Goal: Task Accomplishment & Management: Manage account settings

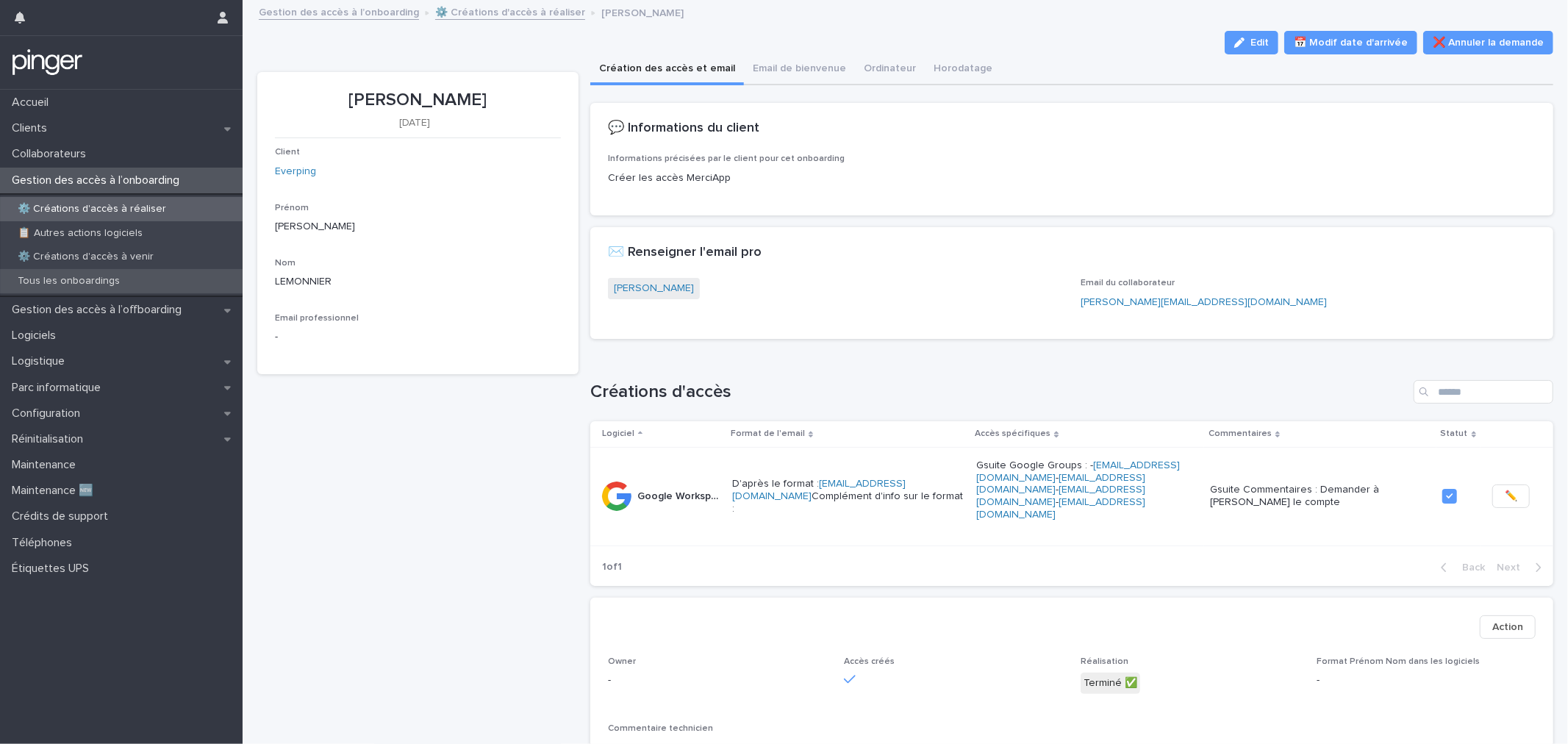
click at [81, 278] on p "Tous les onboardings" at bounding box center [69, 280] width 125 height 13
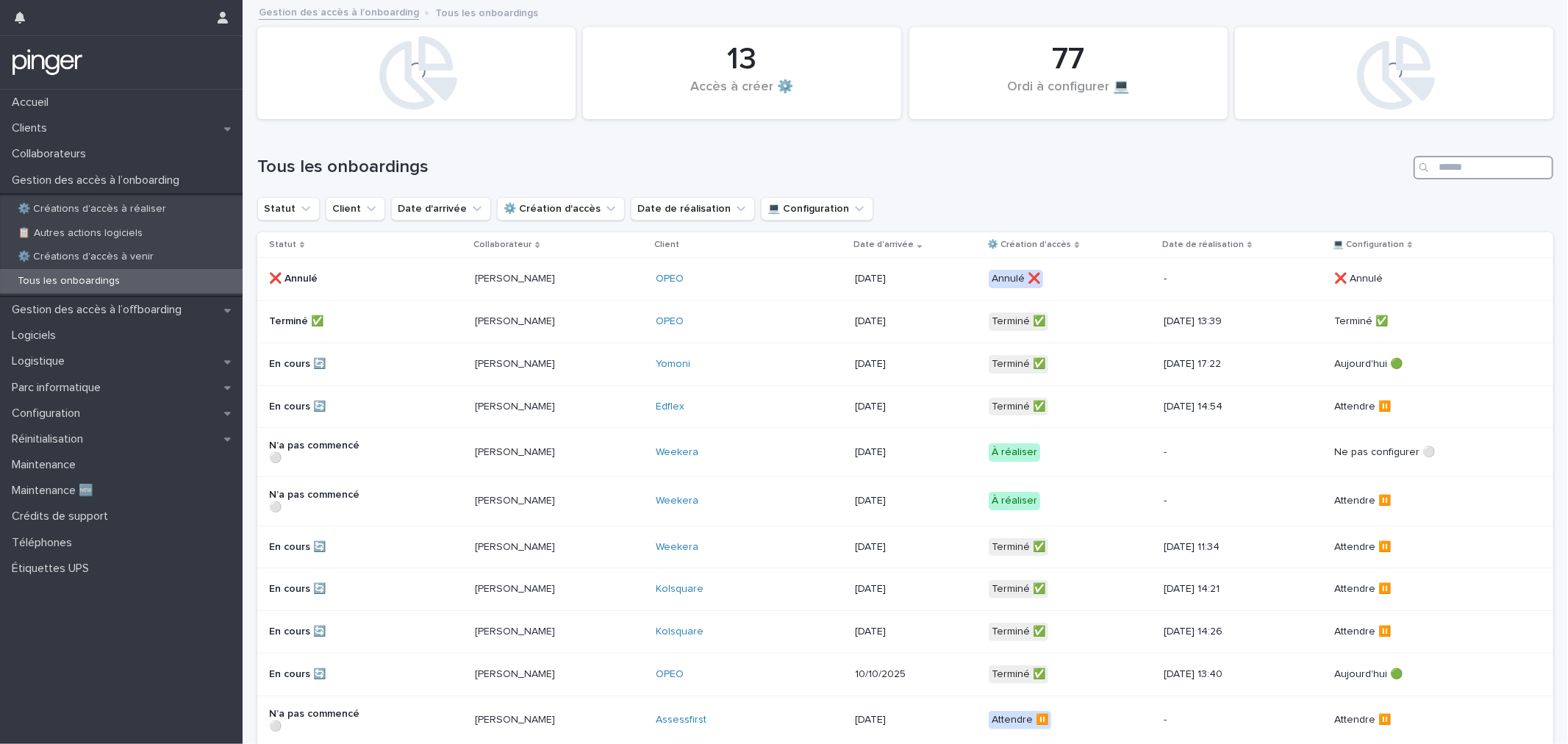
click at [1429, 164] on input "Search" at bounding box center [1483, 168] width 140 height 24
paste input "**********"
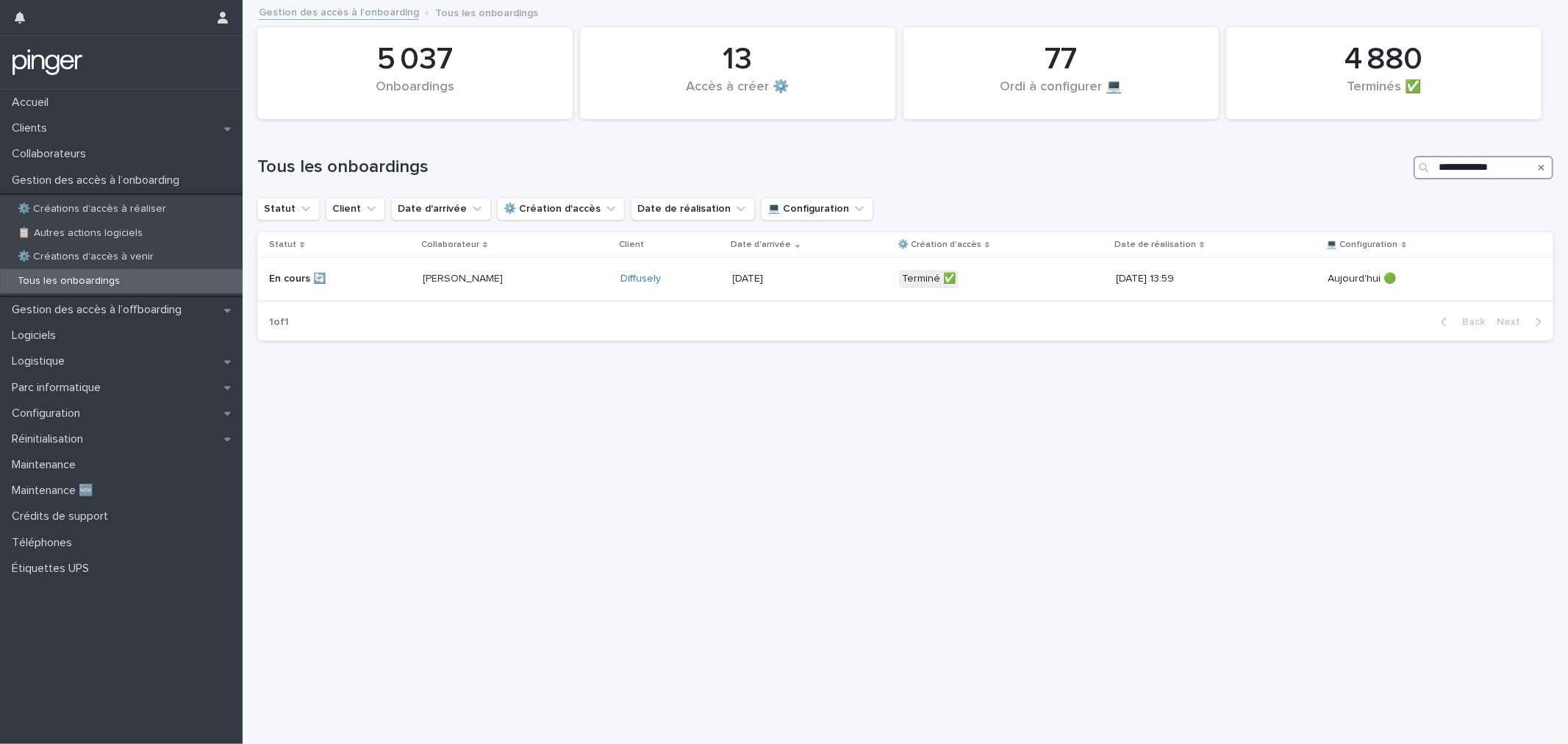
type input "**********"
click at [434, 272] on div "[PERSON_NAME]" at bounding box center [475, 277] width 105 height 15
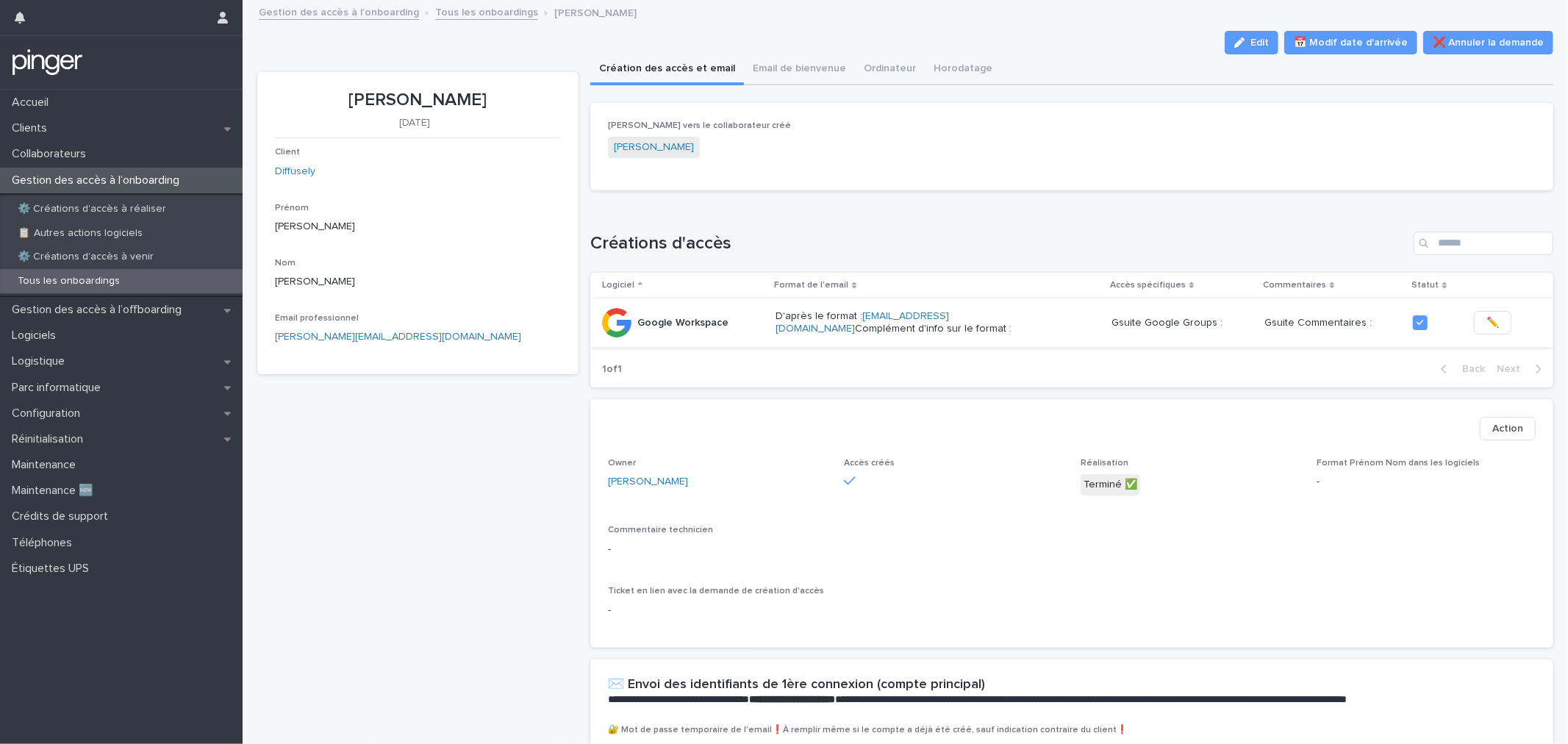
click at [1484, 319] on button "✏️" at bounding box center [1493, 323] width 37 height 24
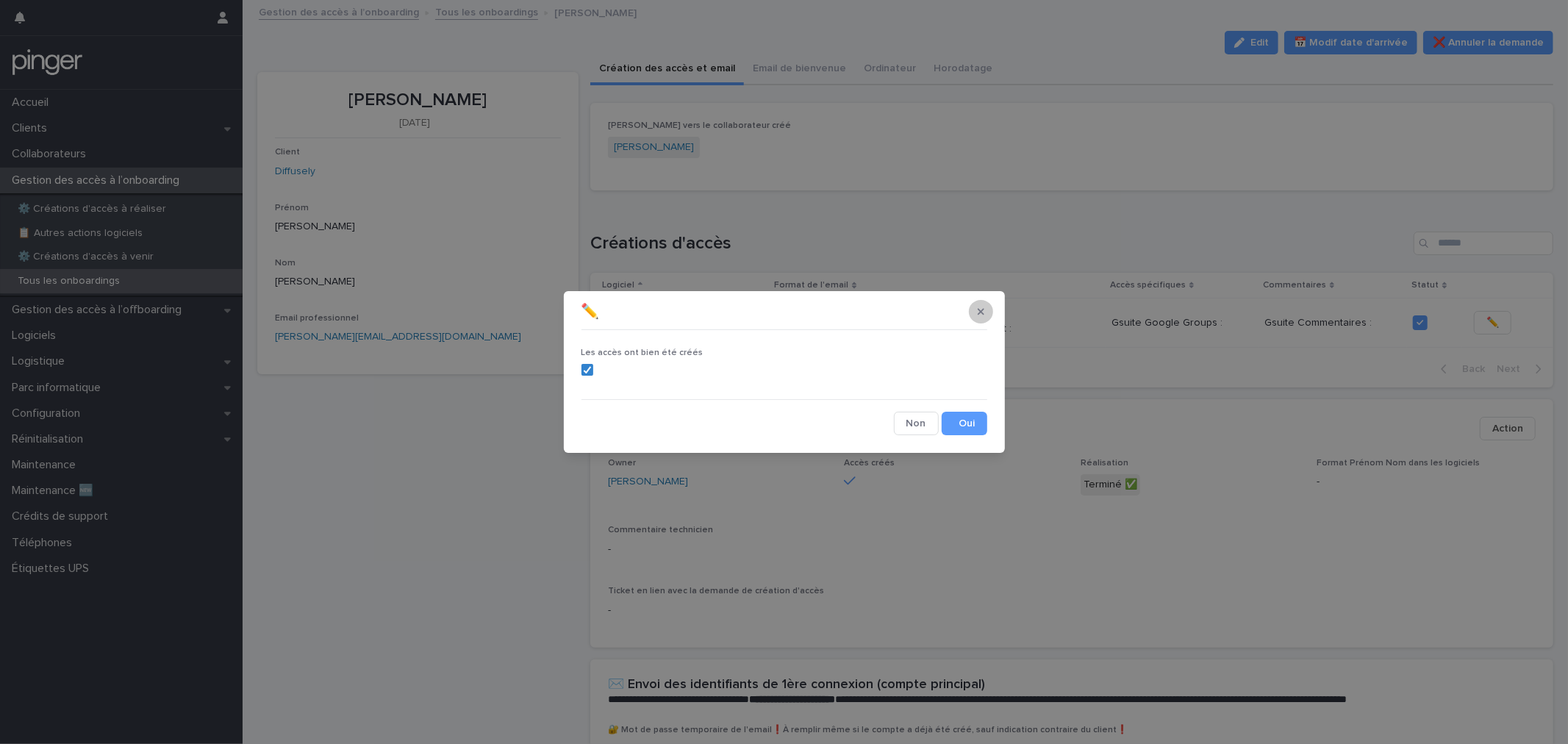
click at [980, 308] on icon "button" at bounding box center [981, 312] width 7 height 10
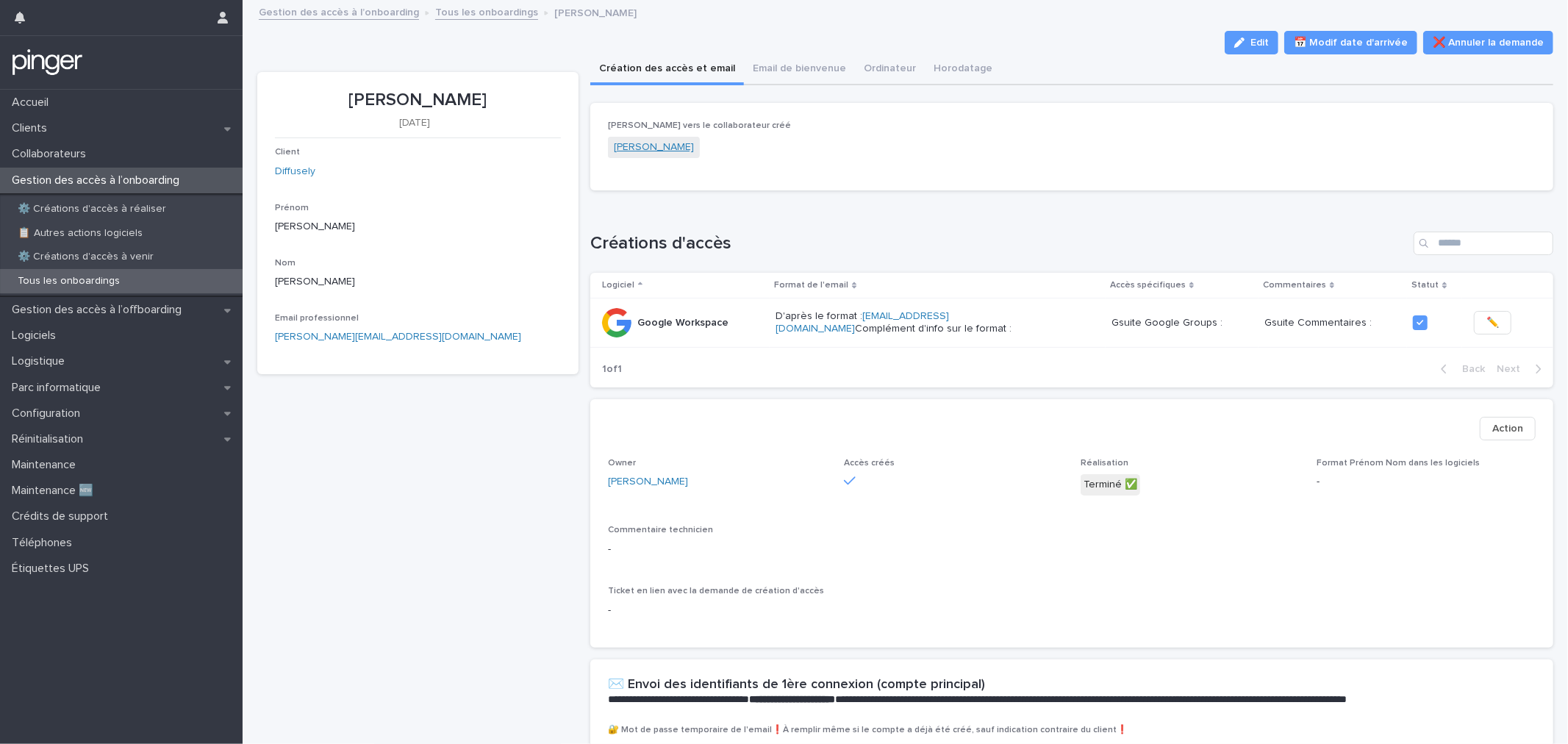
click at [647, 142] on link "[PERSON_NAME]" at bounding box center [653, 147] width 81 height 15
click at [791, 78] on button "Email de bienvenue" at bounding box center [799, 69] width 111 height 31
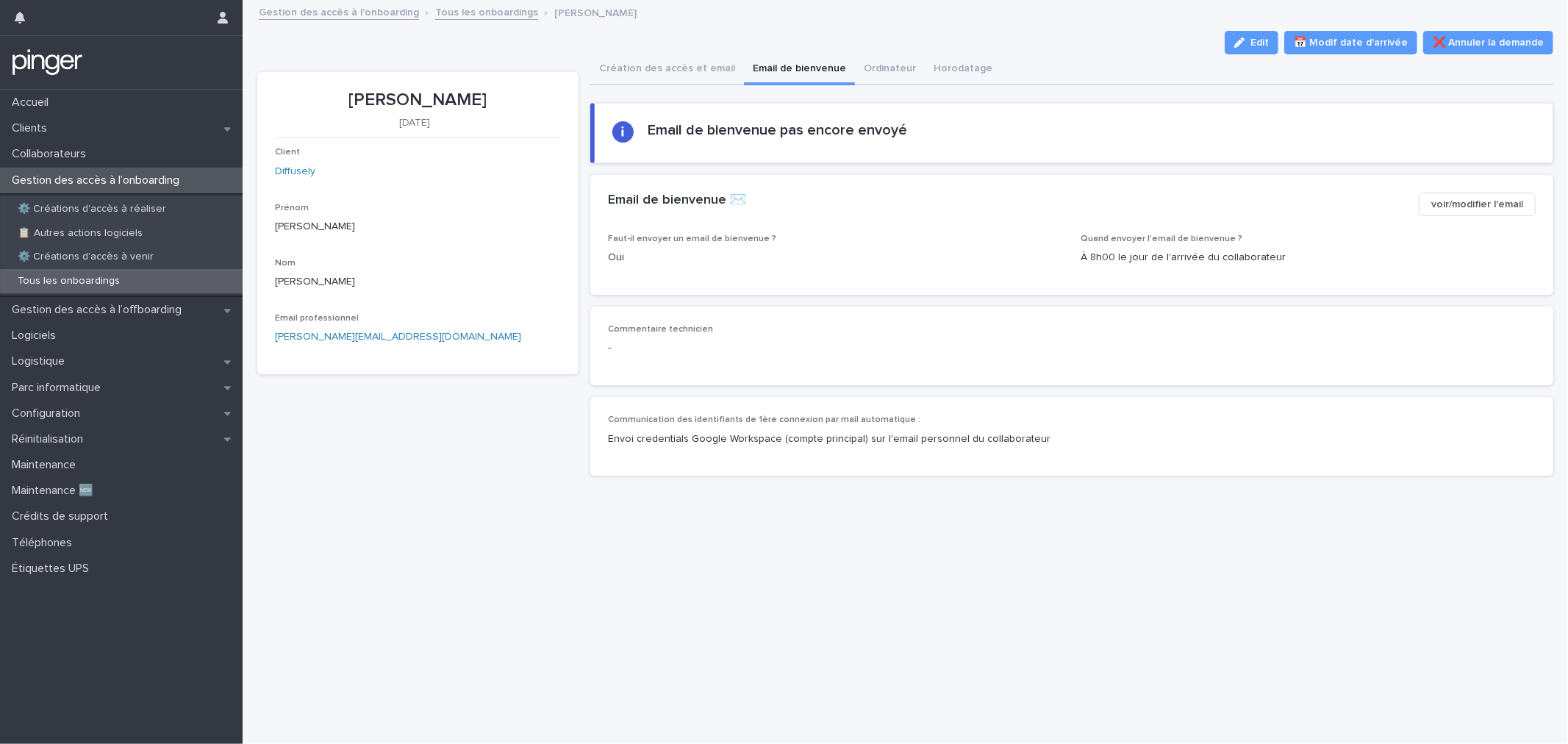
click at [898, 30] on div "**********" at bounding box center [905, 245] width 1296 height 486
click at [497, 14] on link "Tous les onboardings" at bounding box center [487, 11] width 103 height 17
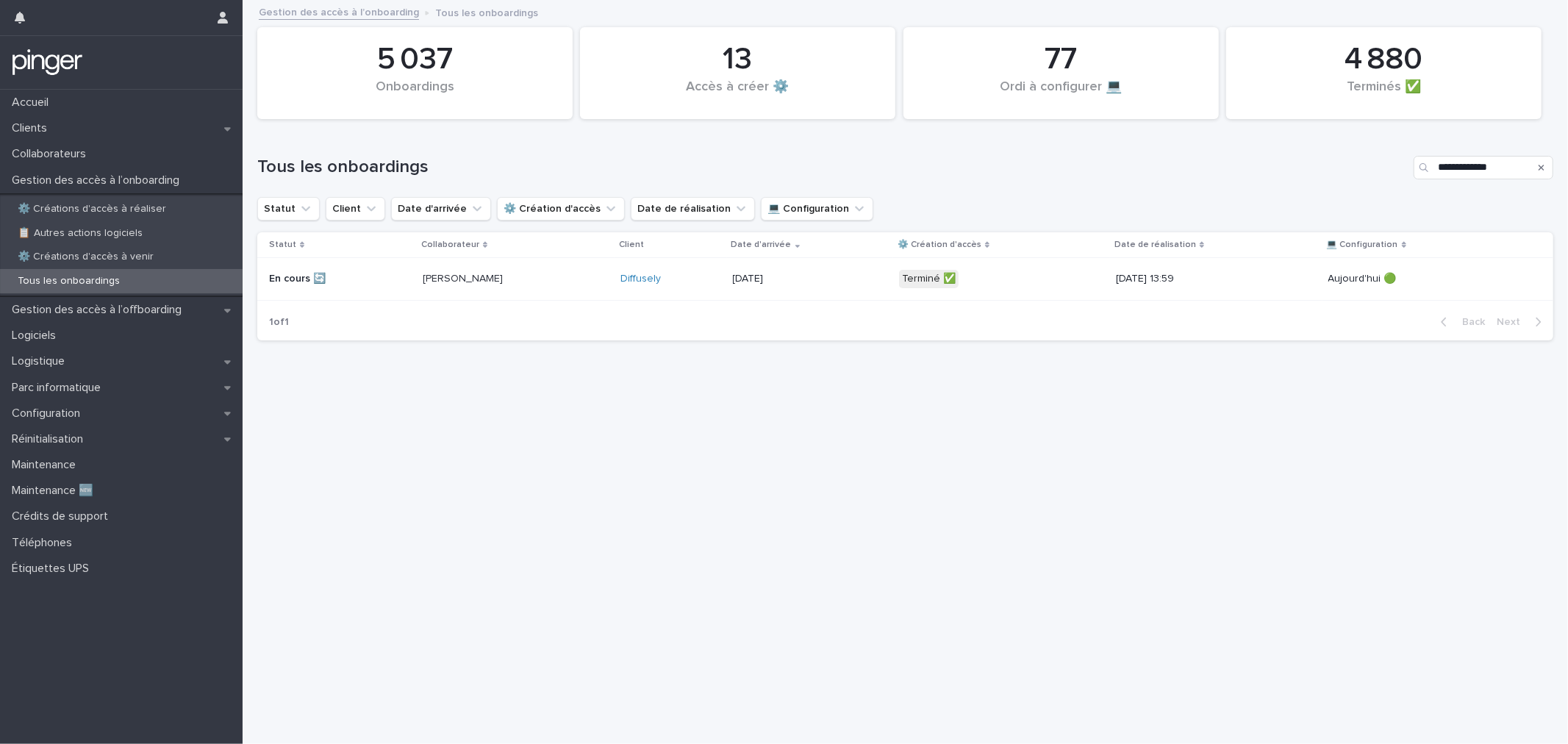
click at [478, 275] on p "[PERSON_NAME]" at bounding box center [475, 279] width 105 height 13
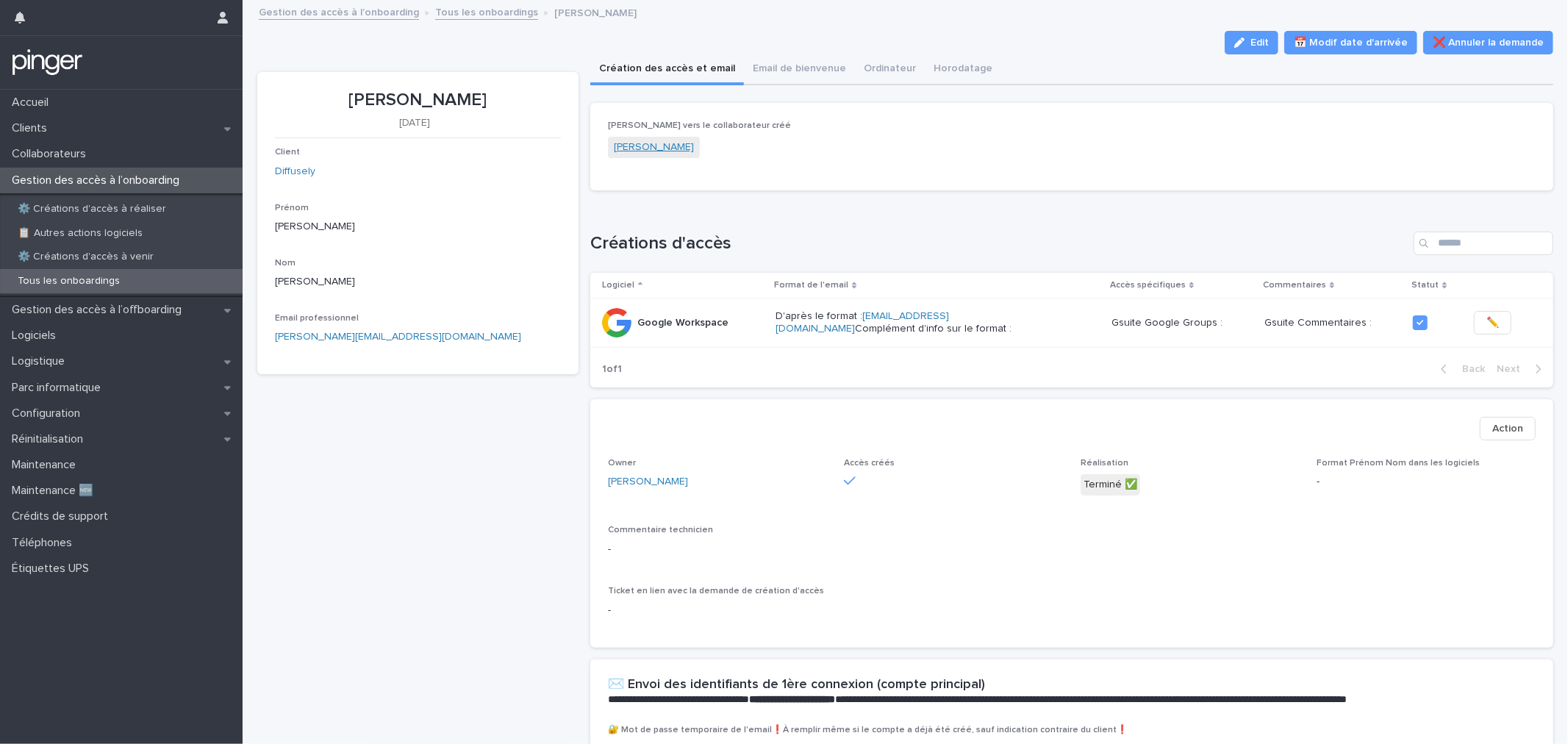
click at [627, 144] on link "[PERSON_NAME]" at bounding box center [653, 147] width 81 height 15
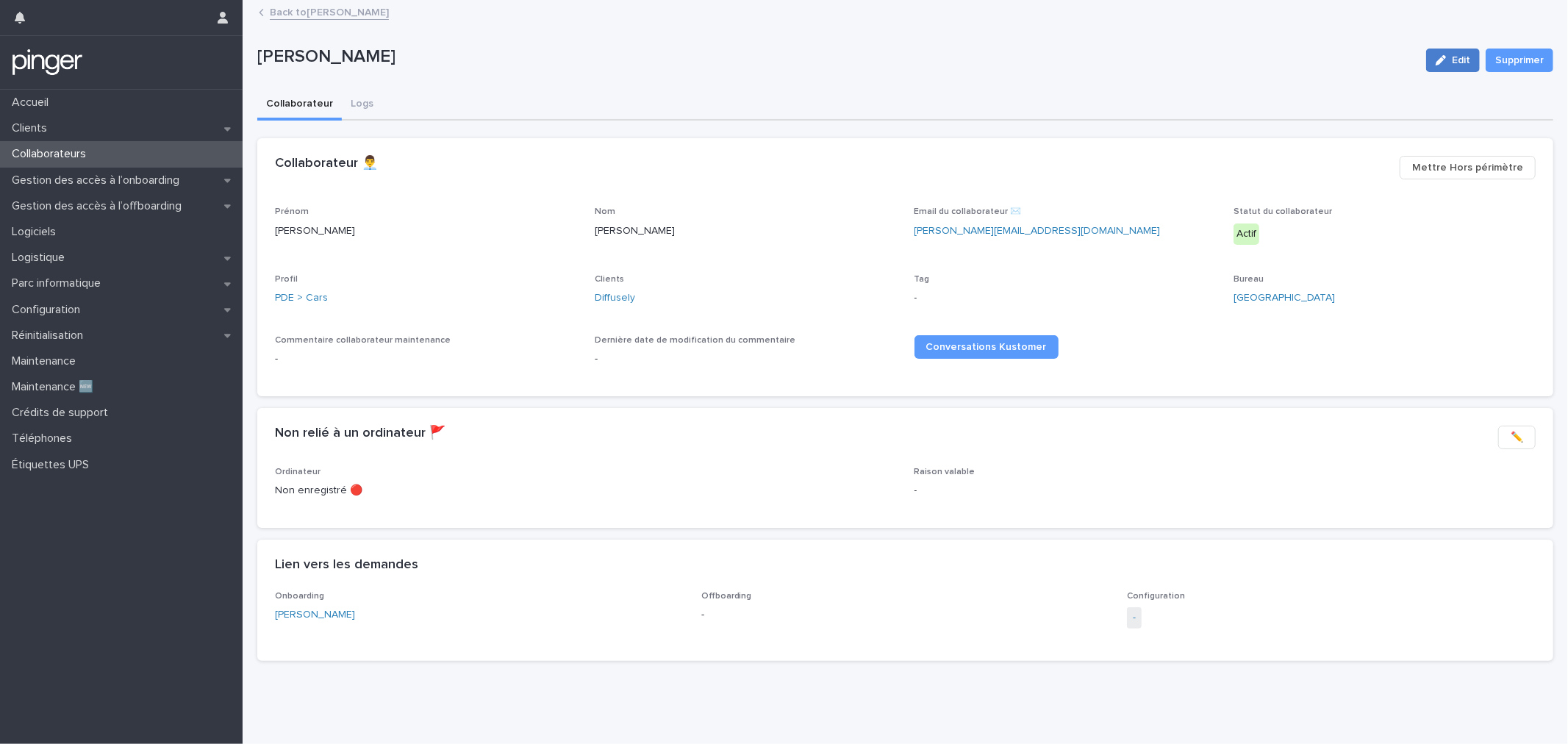
click at [1436, 55] on icon "button" at bounding box center [1441, 60] width 10 height 10
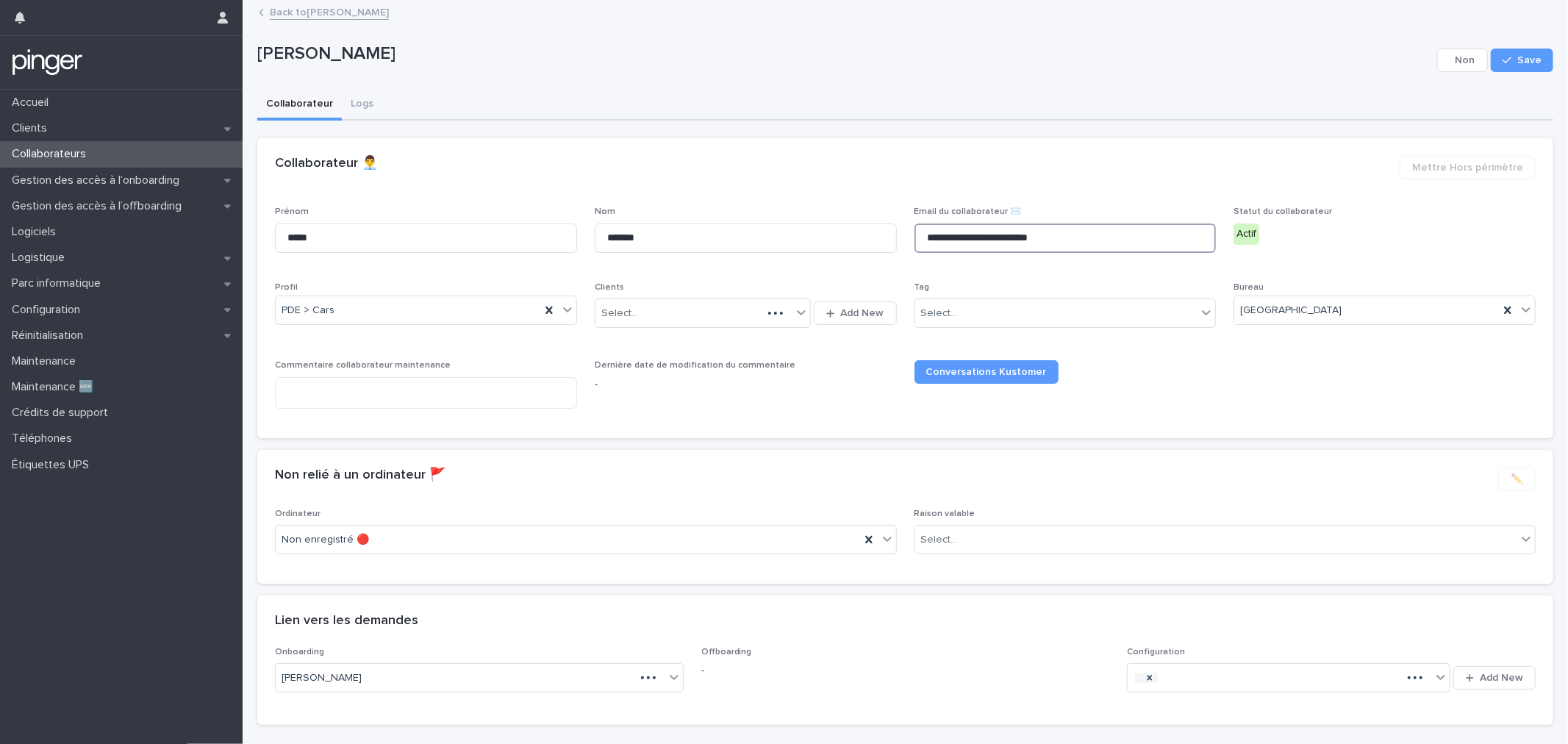
click at [1126, 237] on input "**********" at bounding box center [1065, 238] width 303 height 30
drag, startPoint x: 920, startPoint y: 233, endPoint x: 891, endPoint y: 236, distance: 29.2
click at [891, 236] on div "**********" at bounding box center [905, 314] width 1261 height 214
click at [951, 239] on input "**********" at bounding box center [1065, 238] width 303 height 30
drag, startPoint x: 964, startPoint y: 238, endPoint x: 973, endPoint y: 238, distance: 9.0
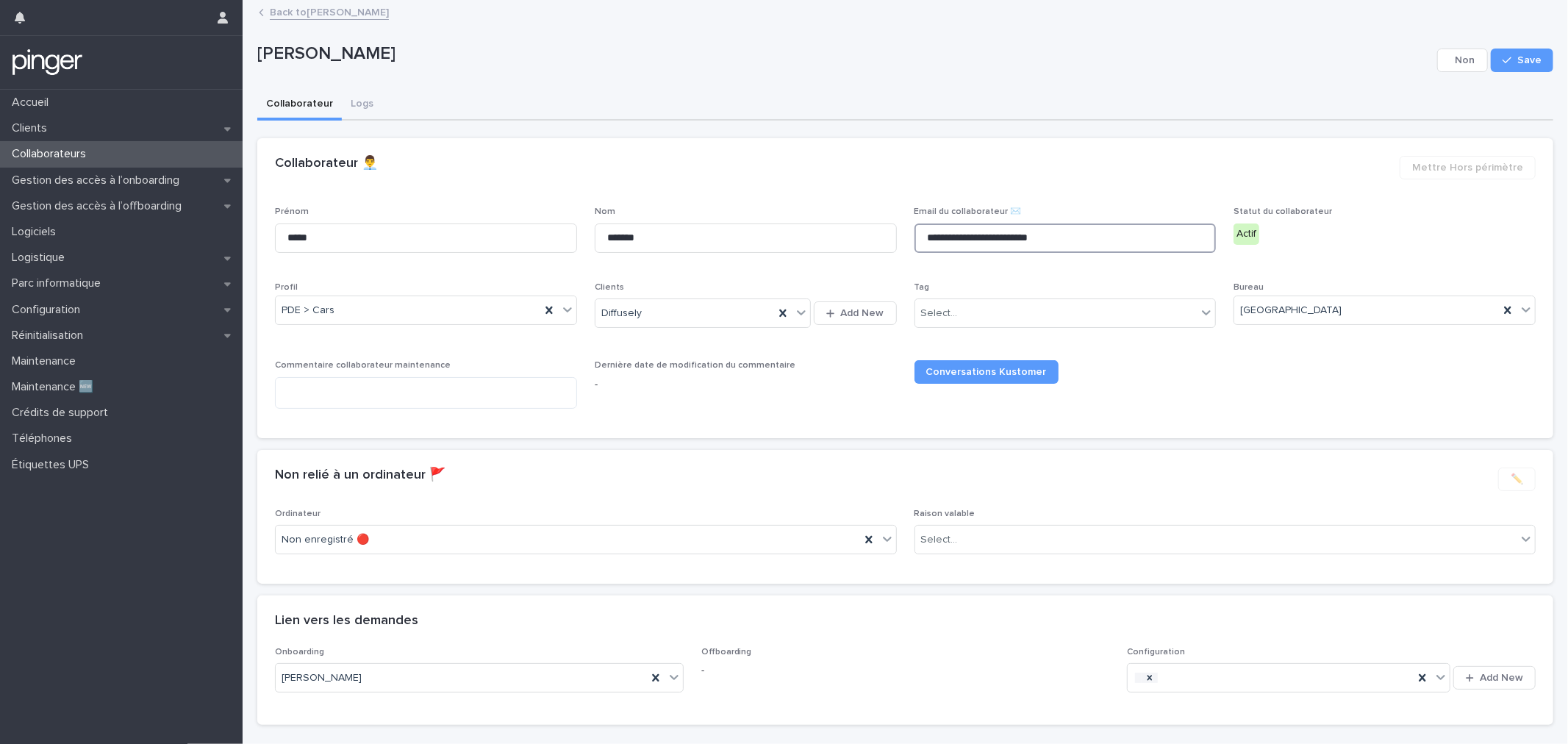
click at [965, 238] on input "**********" at bounding box center [1065, 238] width 303 height 30
click at [993, 238] on input "**********" at bounding box center [1065, 238] width 303 height 30
click at [1520, 69] on button "Save" at bounding box center [1522, 60] width 63 height 24
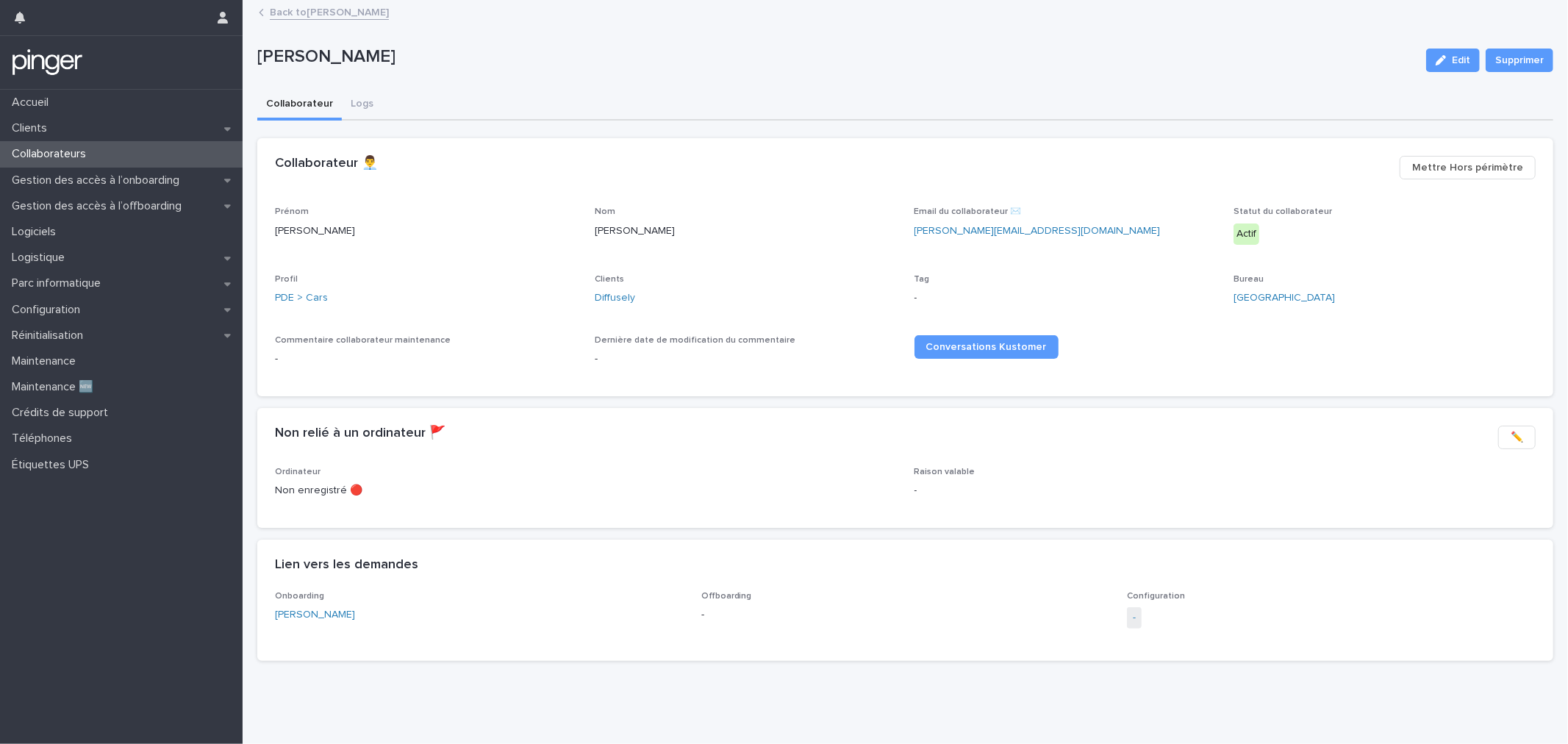
click at [340, 16] on link "Back to Brian Nickson" at bounding box center [329, 11] width 120 height 17
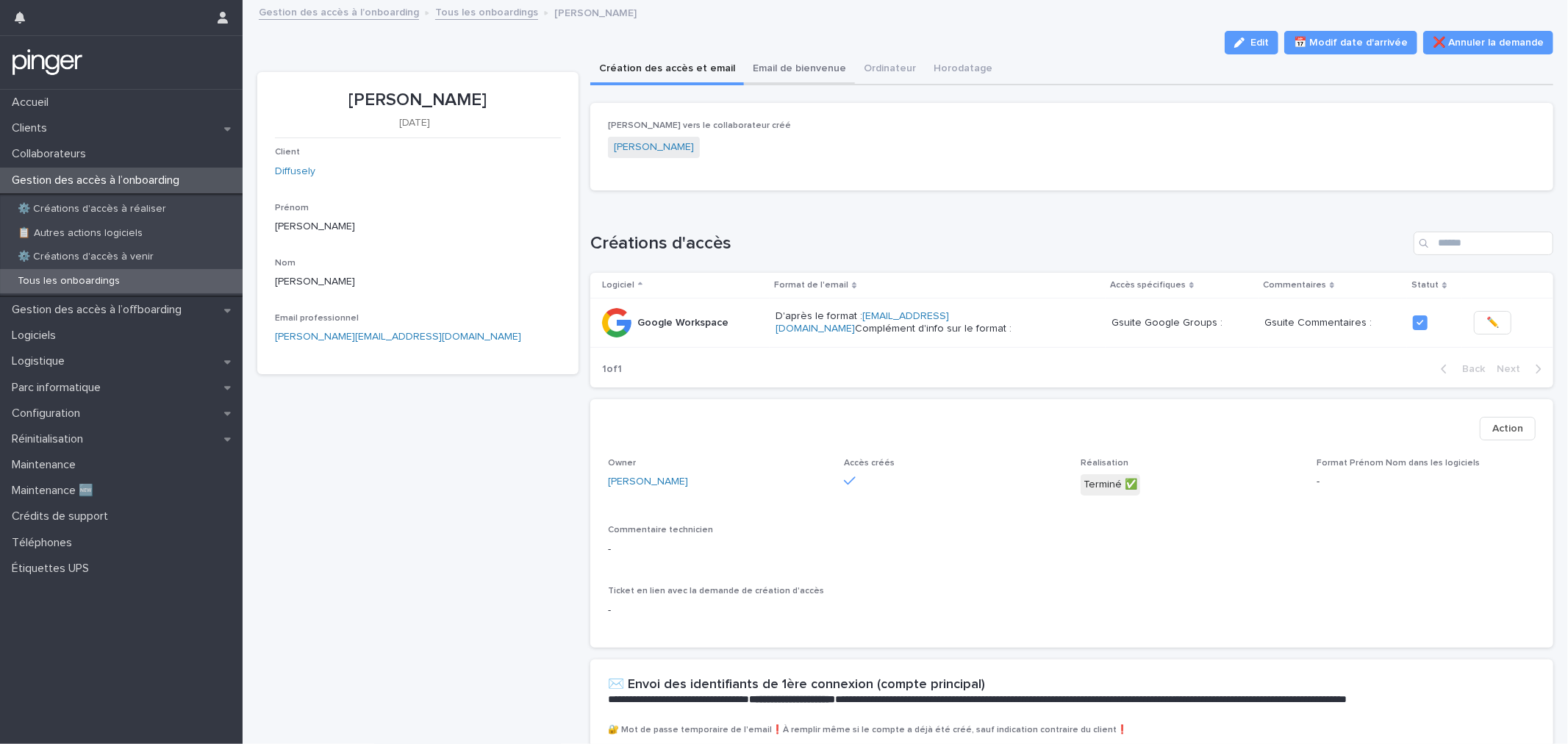
click at [776, 79] on button "Email de bienvenue" at bounding box center [799, 69] width 111 height 31
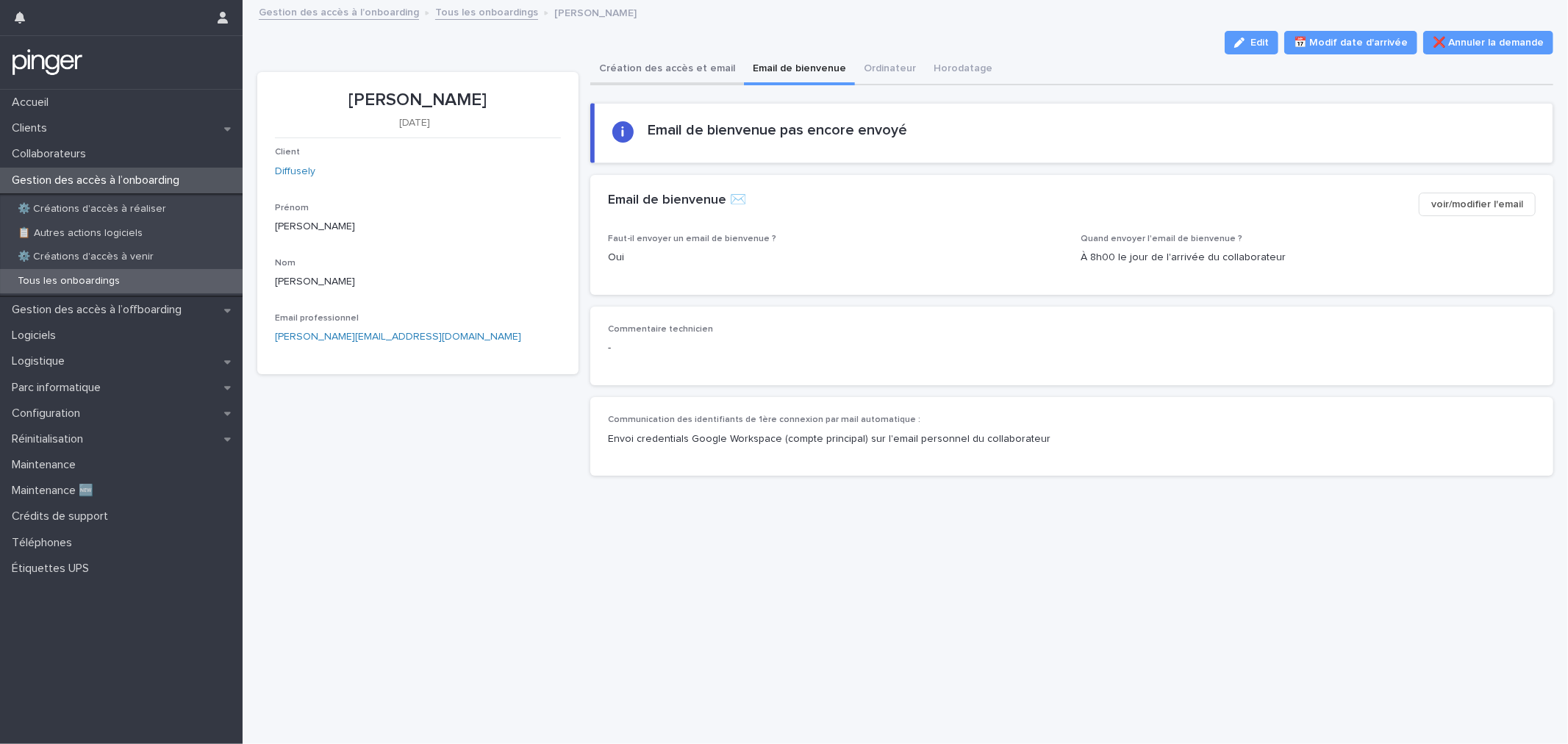
click at [648, 66] on button "Création des accès et email" at bounding box center [667, 69] width 153 height 31
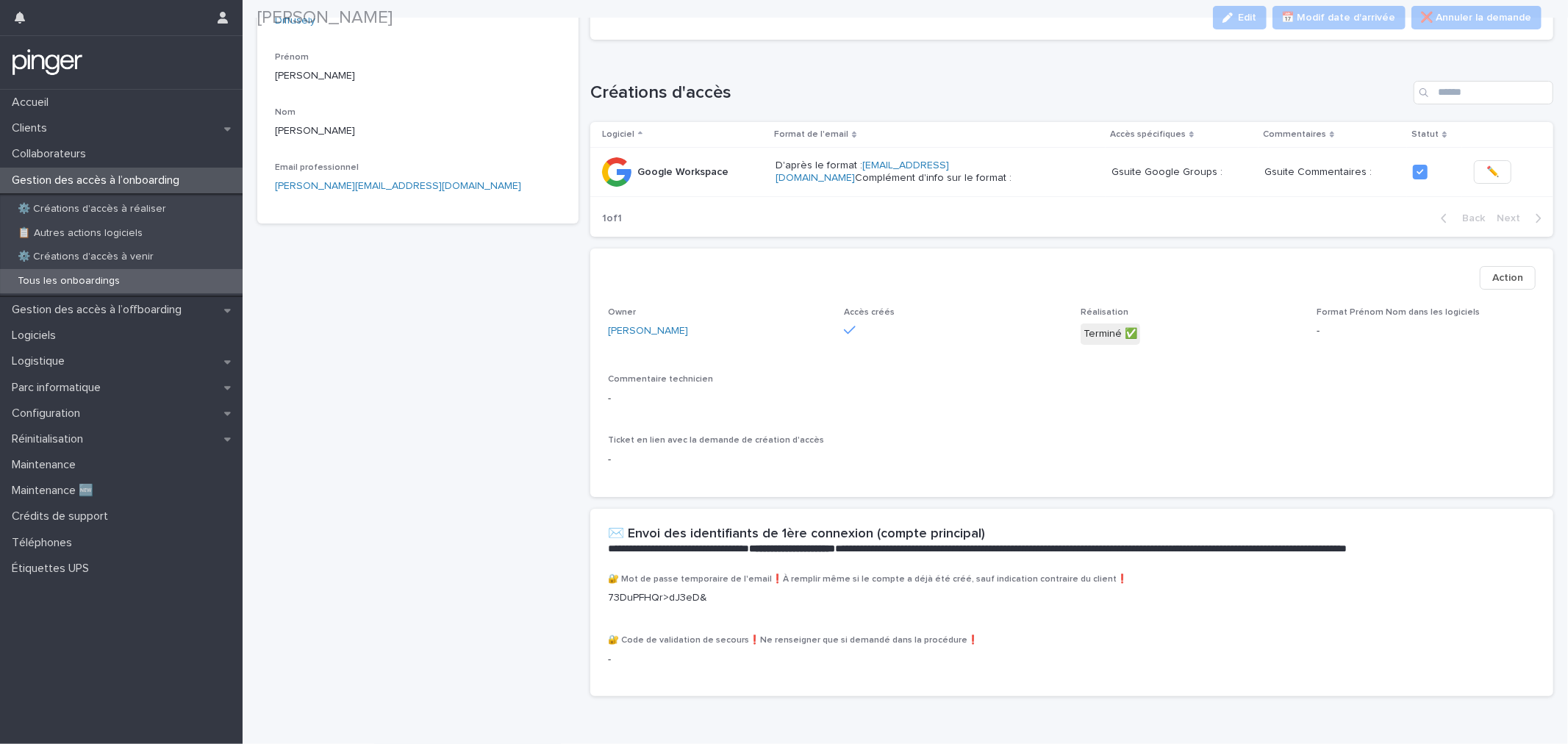
scroll to position [199, 0]
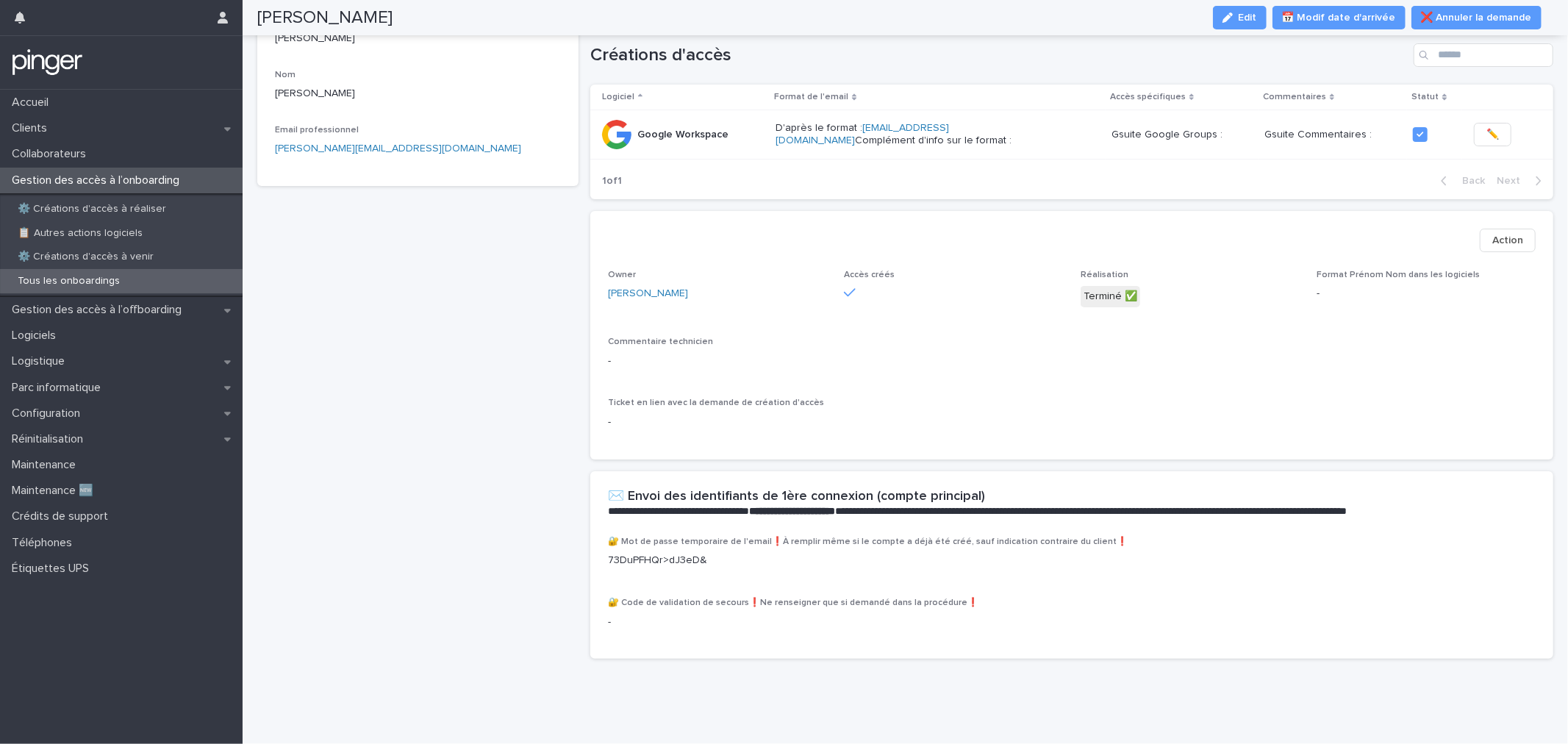
drag, startPoint x: 1257, startPoint y: 24, endPoint x: 1241, endPoint y: 113, distance: 90.4
click at [1257, 24] on button "Edit" at bounding box center [1239, 18] width 53 height 24
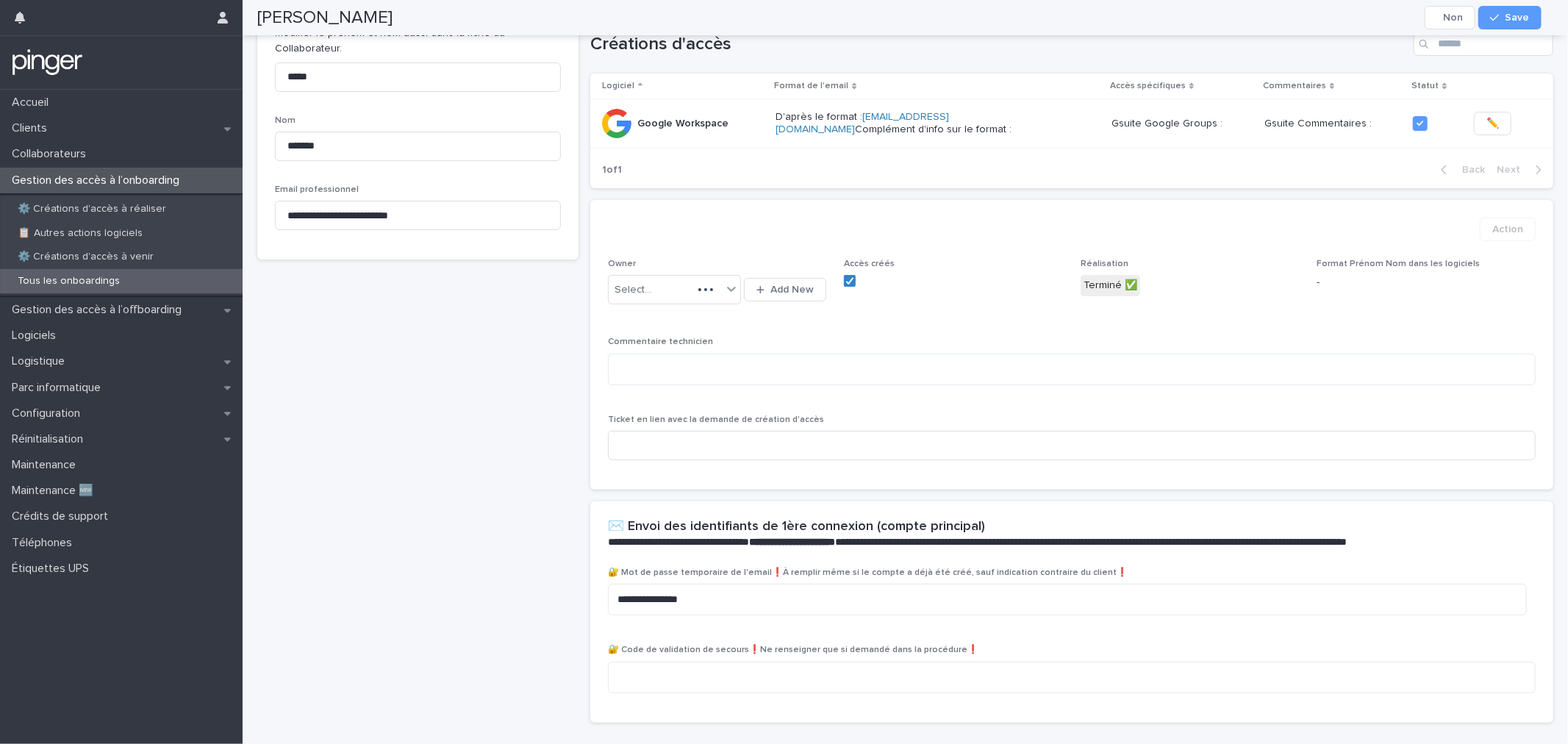
scroll to position [236, 0]
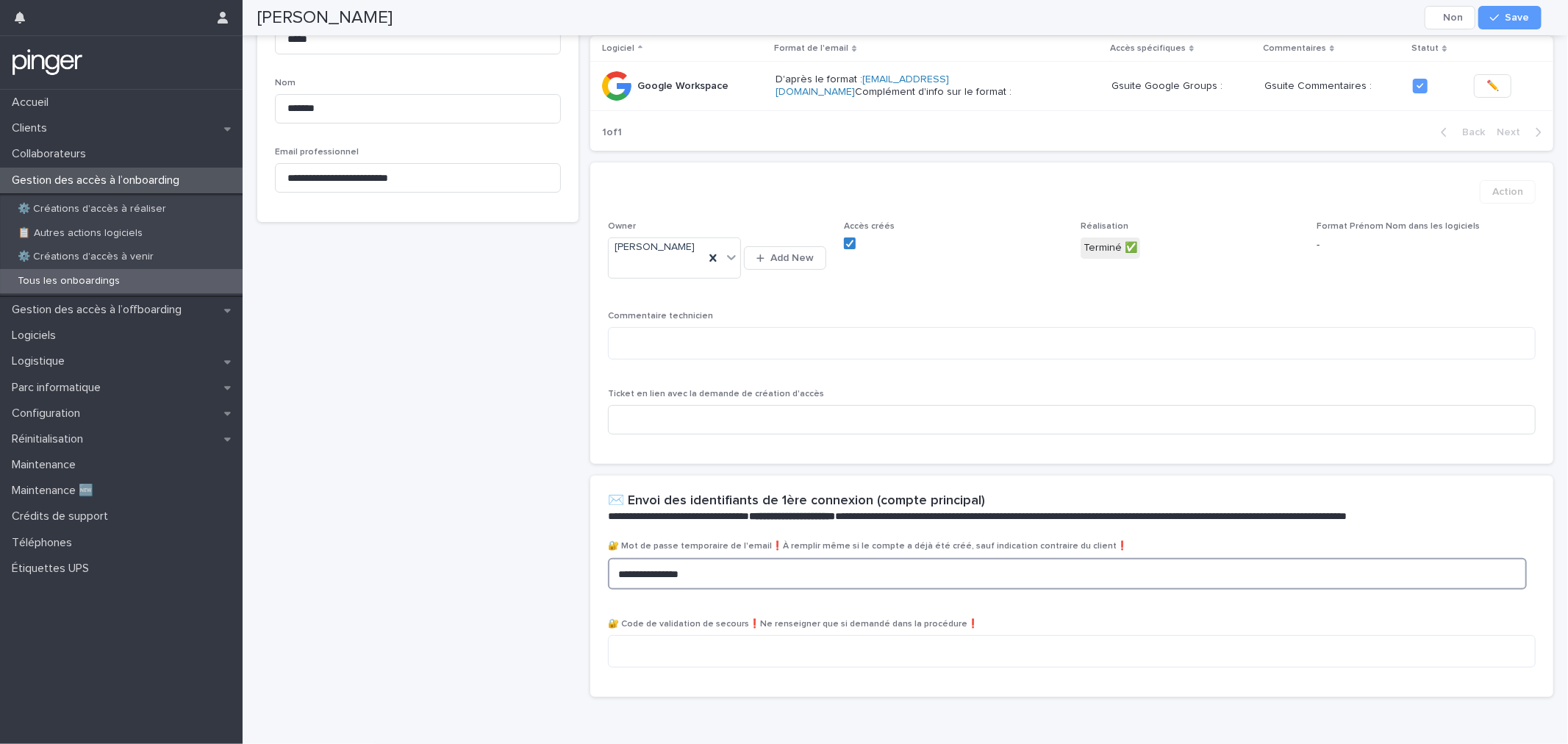
click at [981, 564] on textarea "**********" at bounding box center [1067, 573] width 919 height 31
click at [1454, 16] on button "Cancel" at bounding box center [1450, 18] width 51 height 24
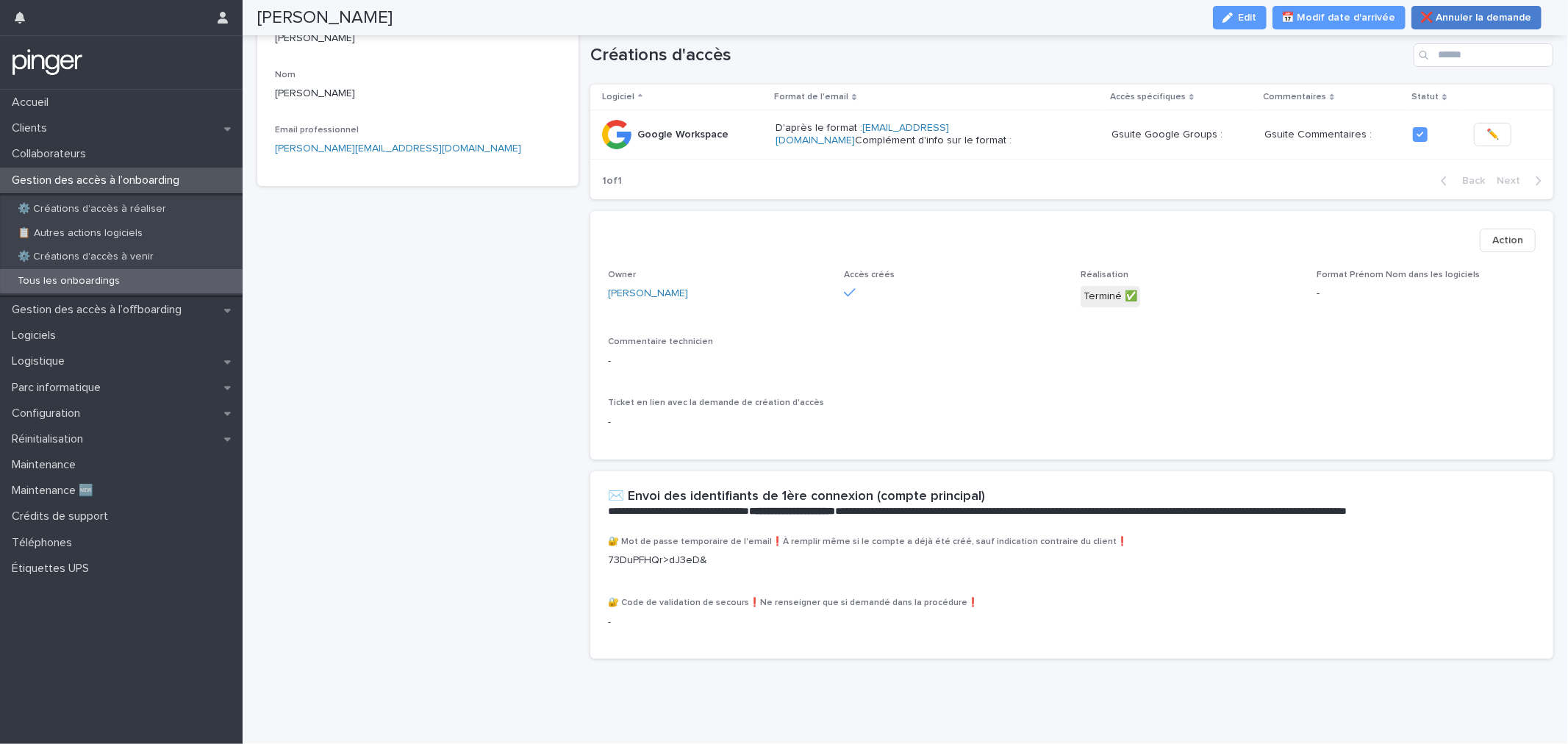
scroll to position [199, 0]
click at [1257, 19] on span "Edit" at bounding box center [1248, 18] width 19 height 10
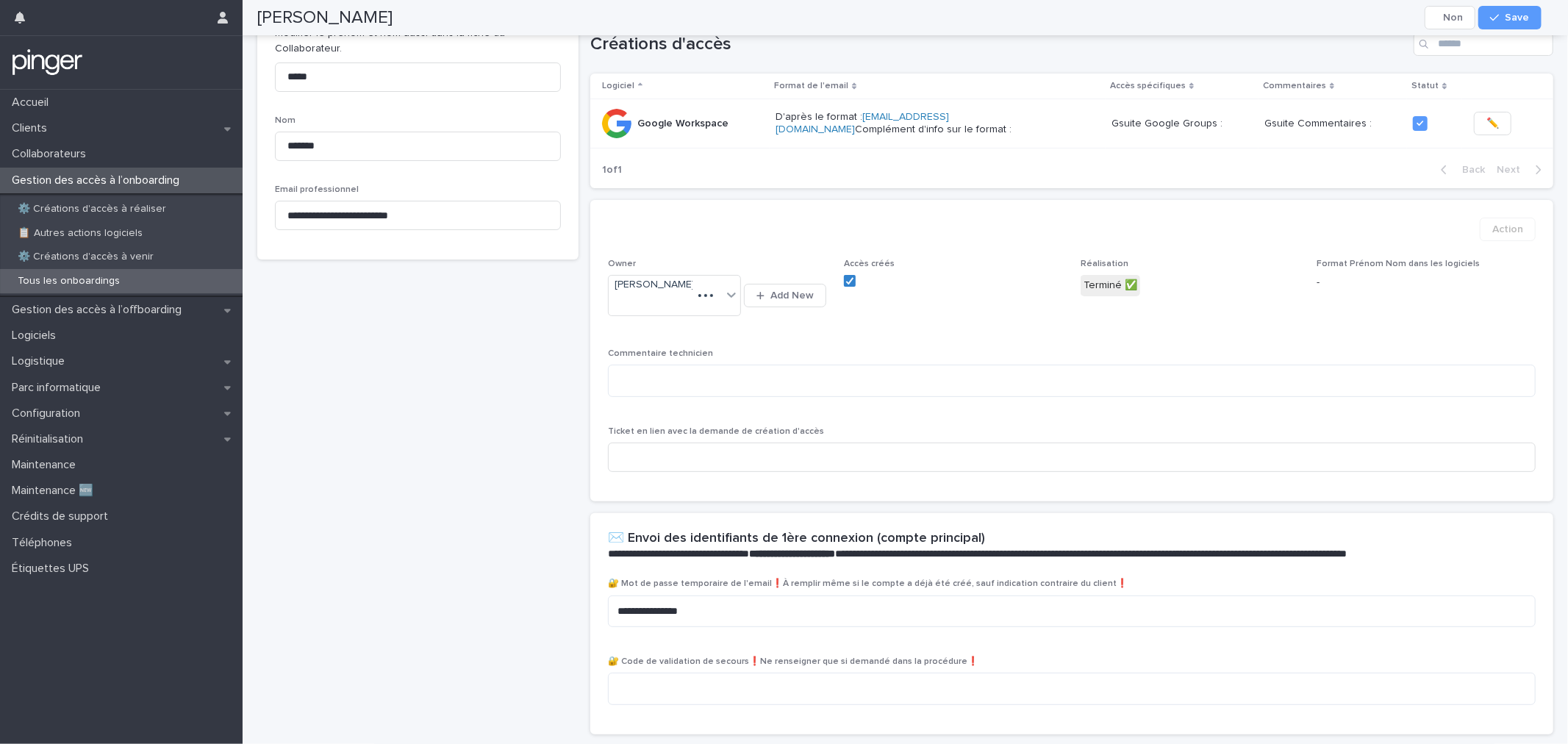
scroll to position [236, 0]
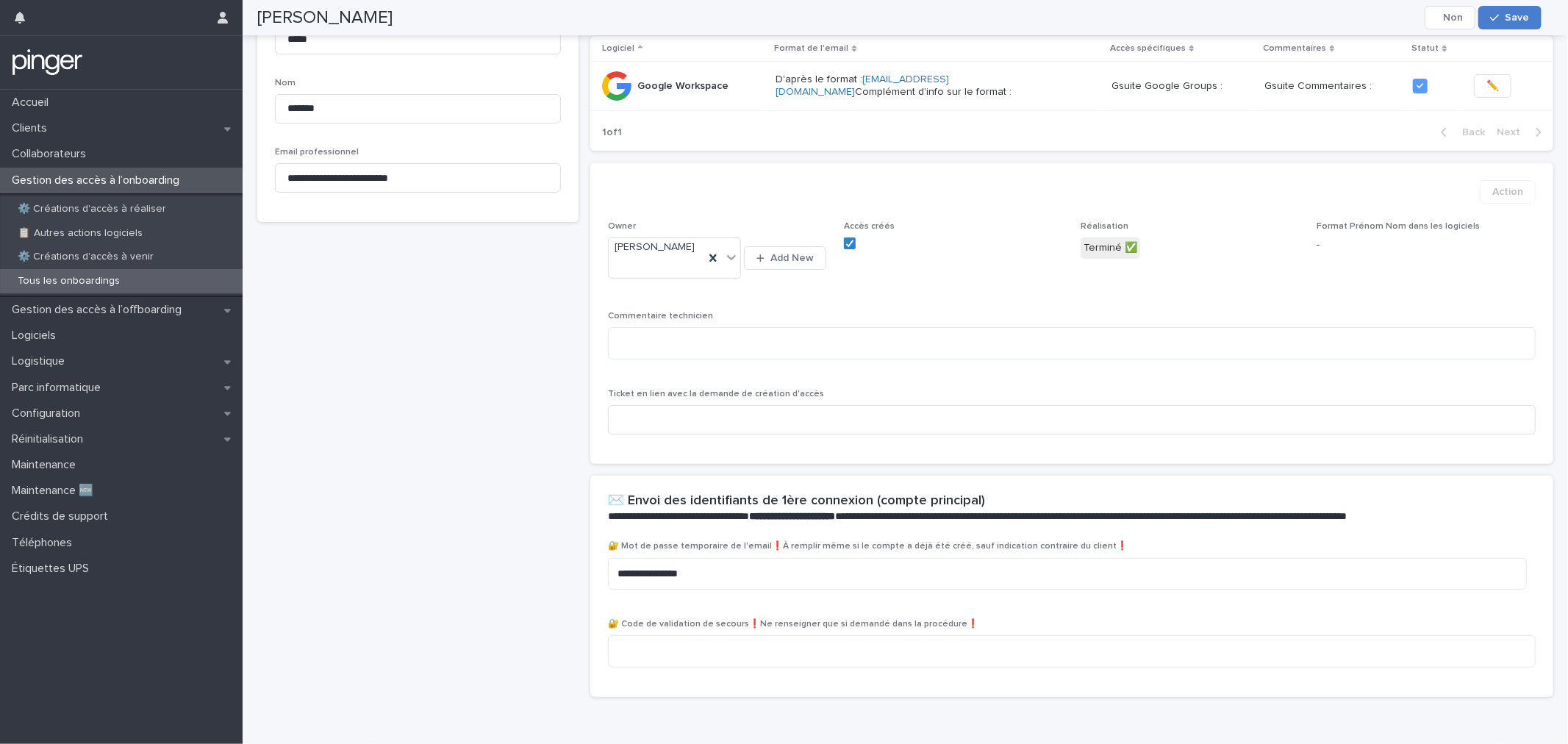
click at [1505, 17] on div "button" at bounding box center [1497, 18] width 14 height 10
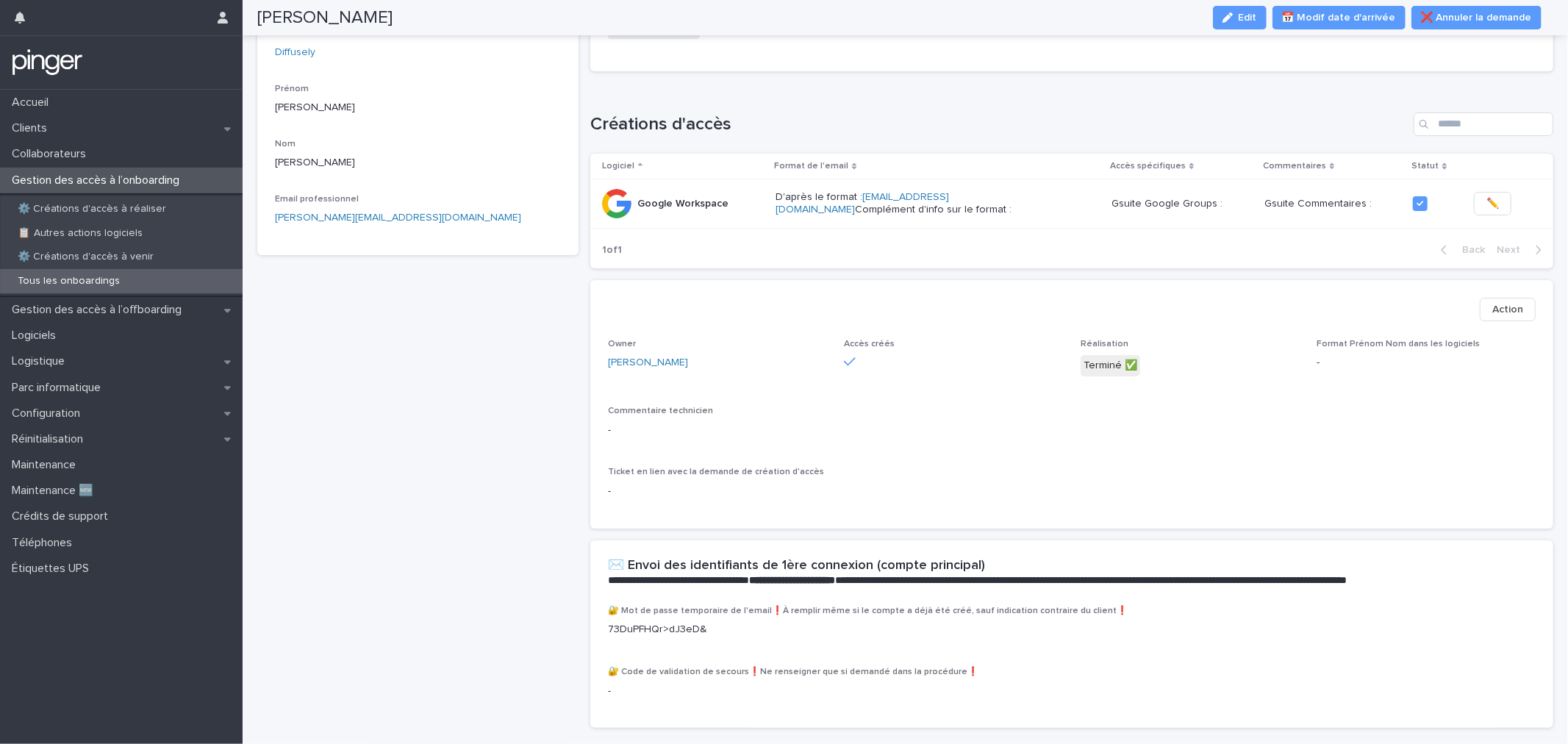
scroll to position [0, 0]
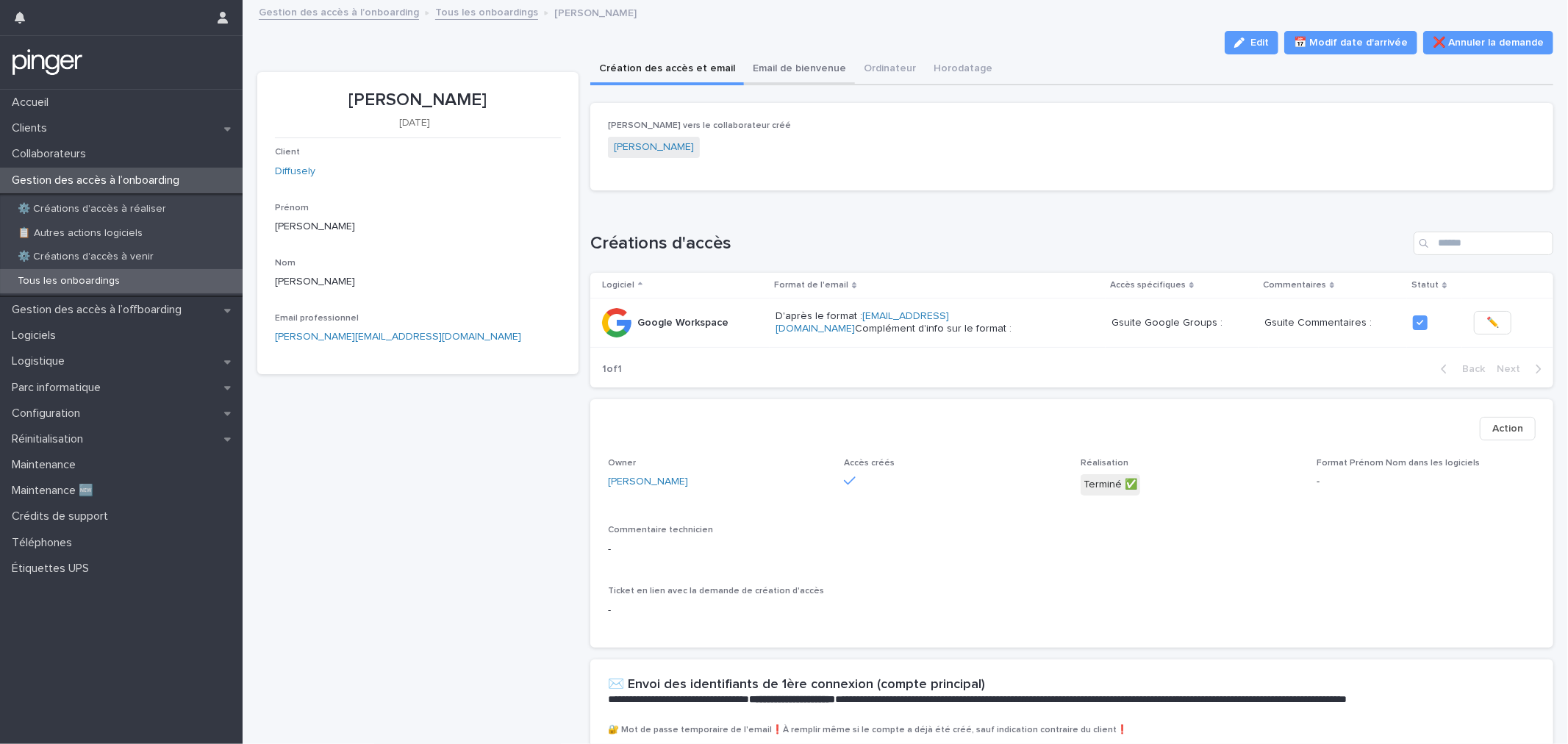
click at [814, 80] on button "Email de bienvenue" at bounding box center [799, 69] width 111 height 31
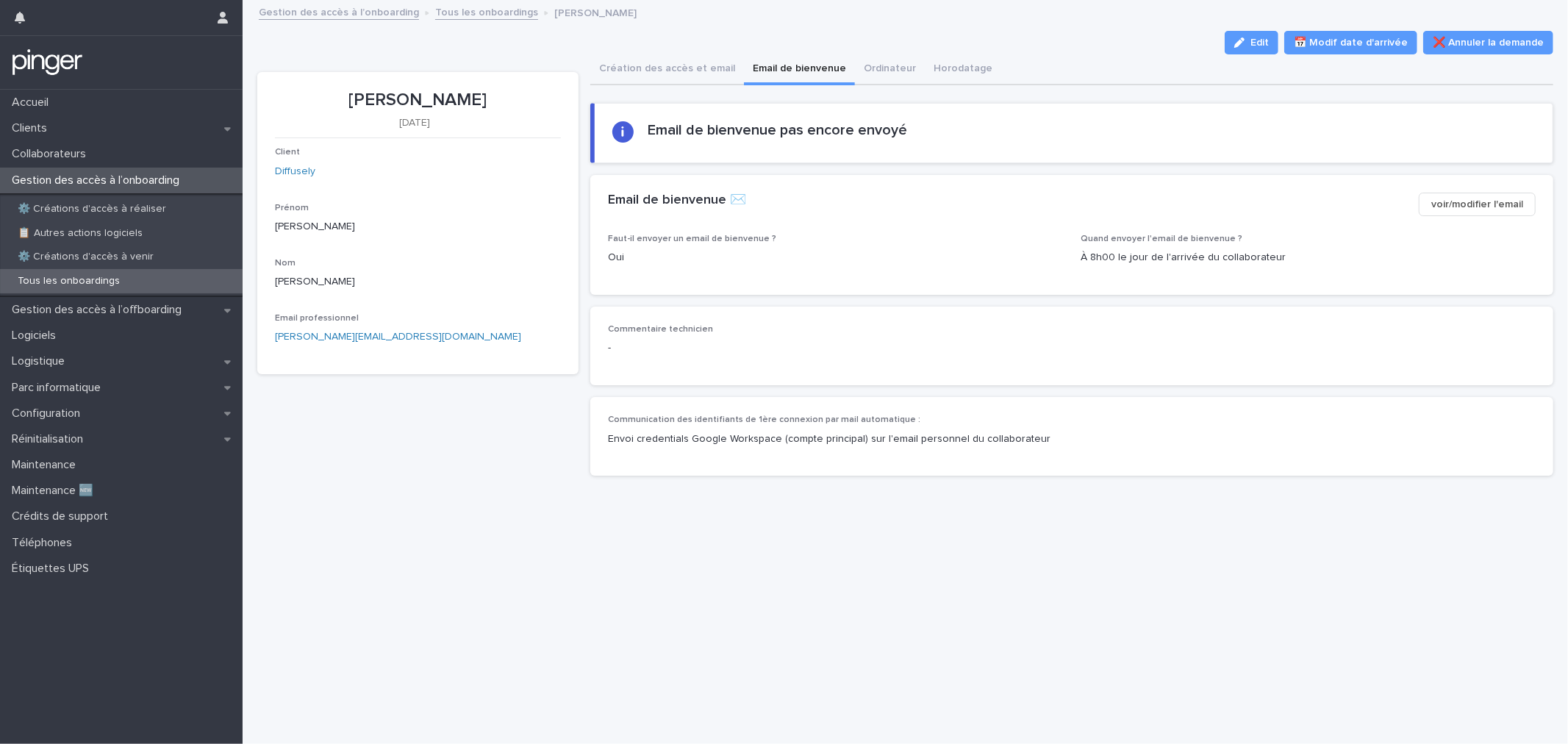
click at [1441, 199] on span "voir/modifier l'email" at bounding box center [1477, 203] width 92 height 14
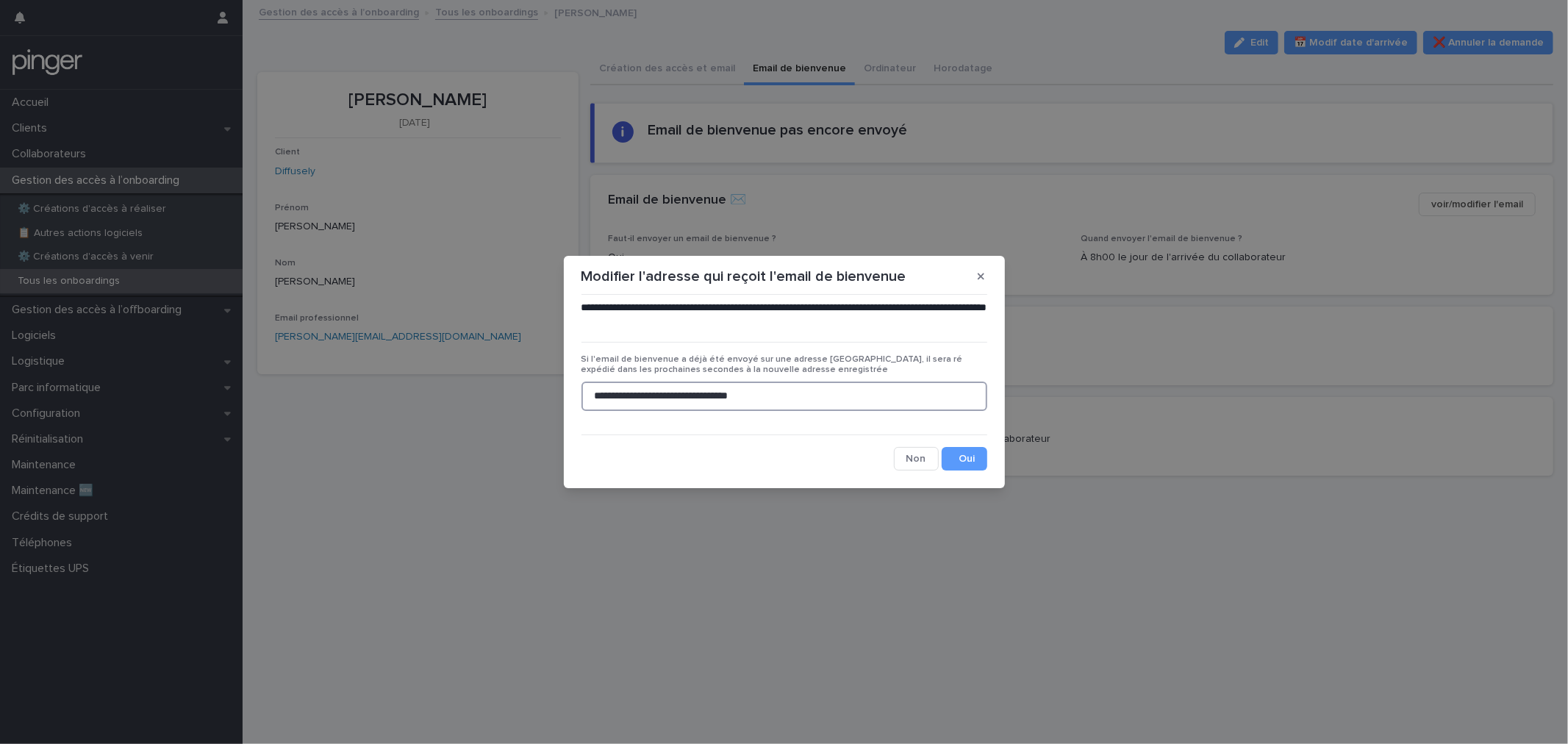
click at [872, 394] on input "**********" at bounding box center [784, 396] width 406 height 30
drag, startPoint x: 592, startPoint y: 393, endPoint x: 553, endPoint y: 392, distance: 39.0
click at [553, 392] on div "**********" at bounding box center [784, 372] width 1568 height 744
click at [990, 471] on div "**********" at bounding box center [785, 385] width 414 height 176
click at [970, 457] on button "Save" at bounding box center [965, 458] width 46 height 24
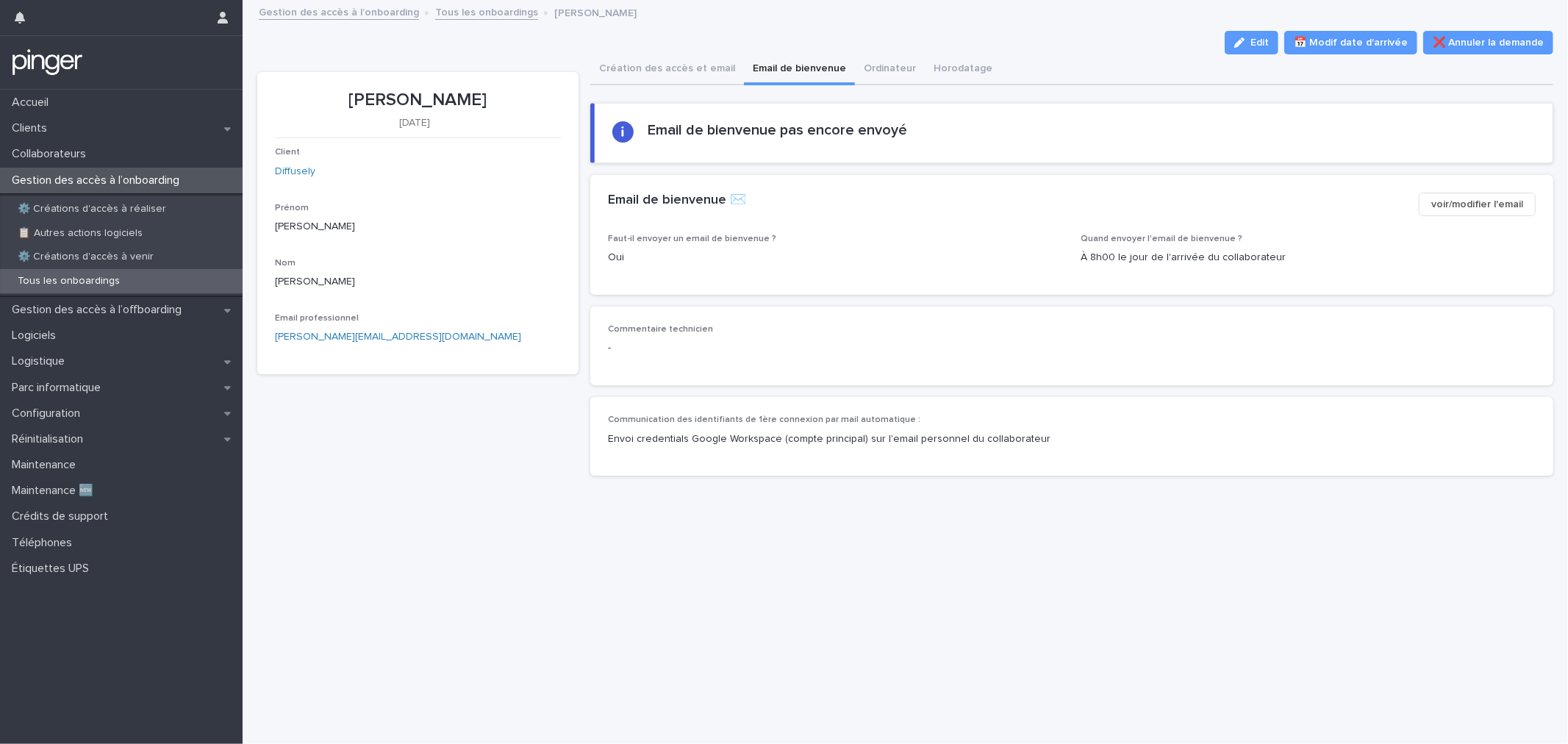
click at [1464, 192] on button "voir/modifier l'email" at bounding box center [1477, 204] width 117 height 24
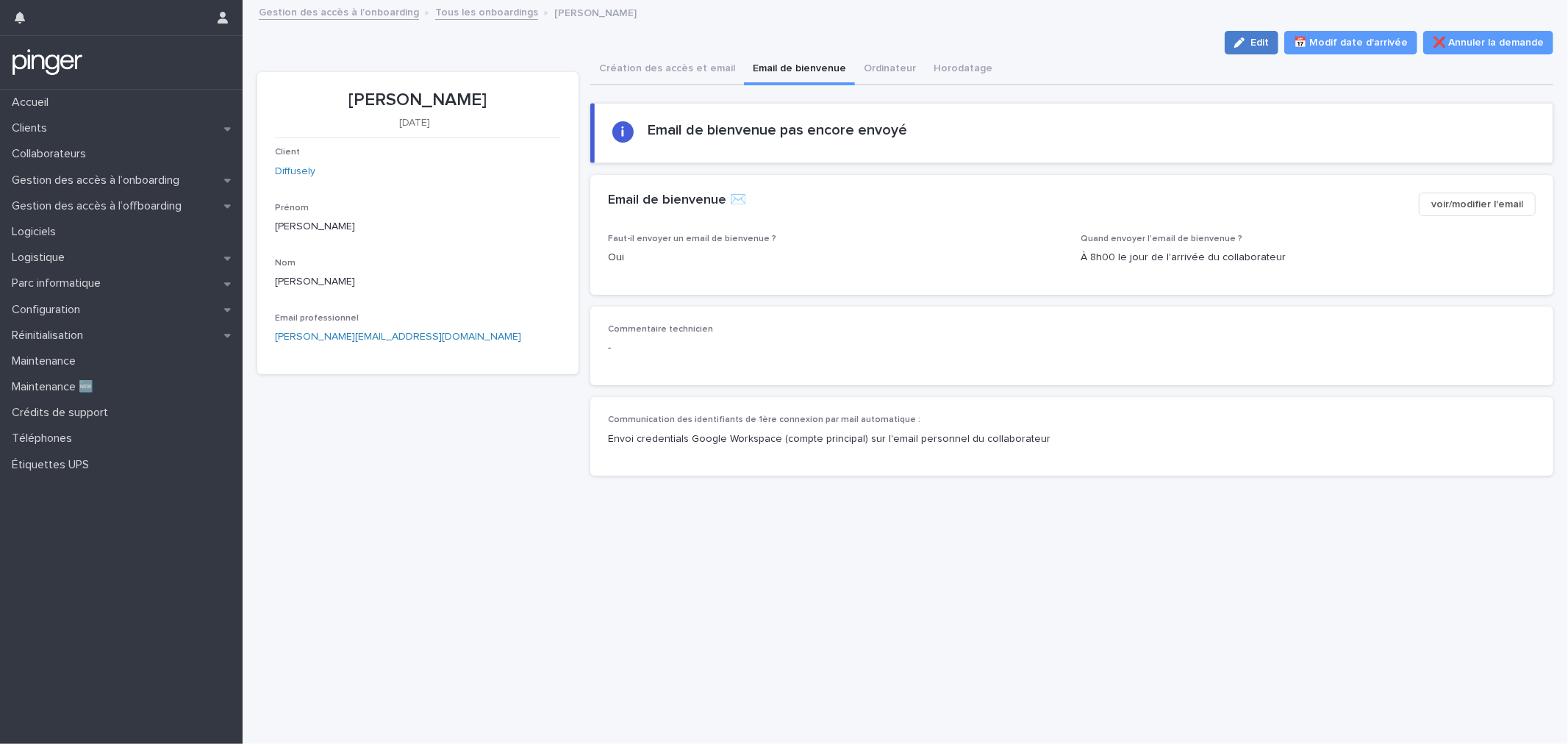
click at [1268, 34] on button "Edit" at bounding box center [1251, 42] width 53 height 24
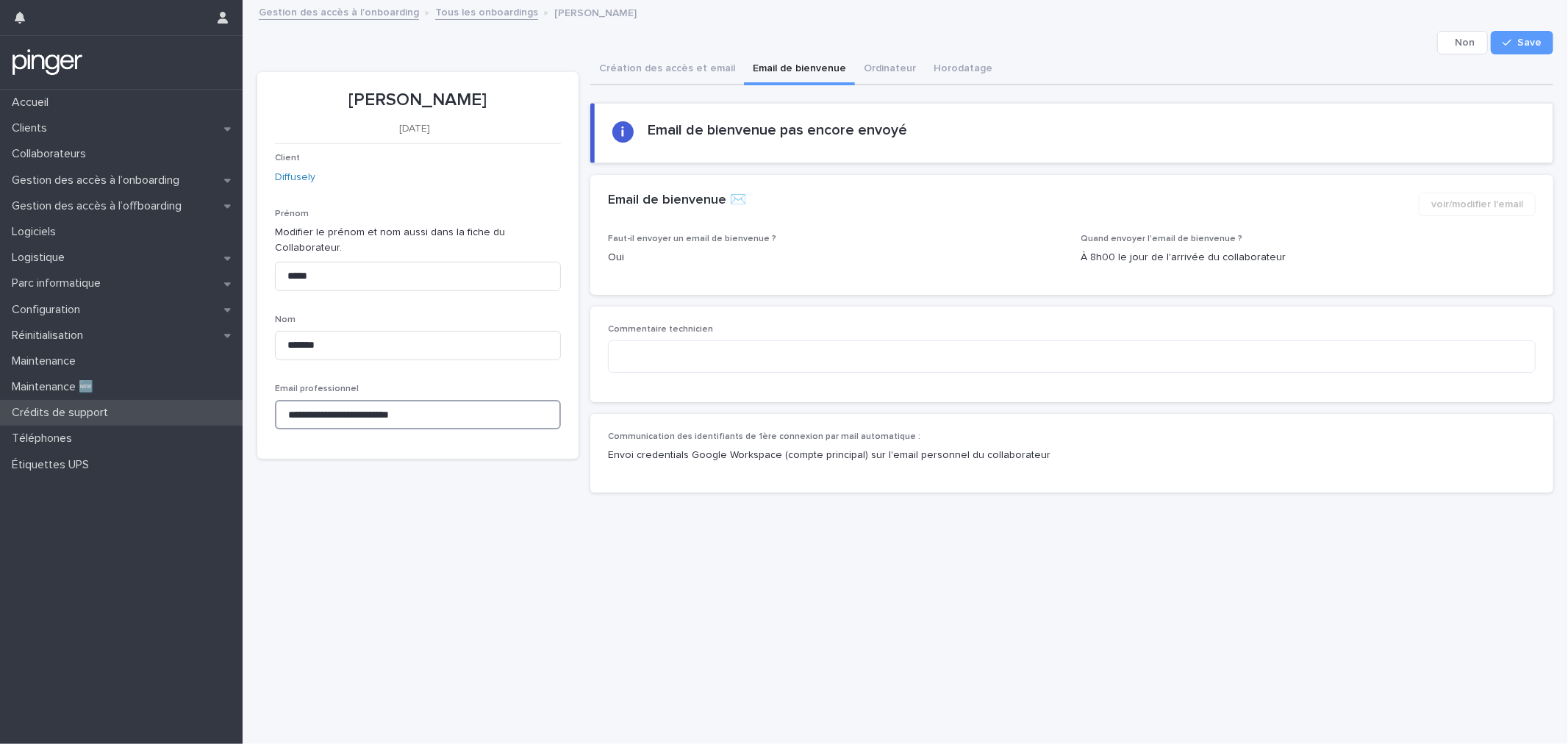
drag, startPoint x: 442, startPoint y: 418, endPoint x: 215, endPoint y: 419, distance: 227.0
click at [242, 419] on div "**********" at bounding box center [905, 372] width 1326 height 744
click at [1518, 37] on span "Save" at bounding box center [1530, 42] width 25 height 10
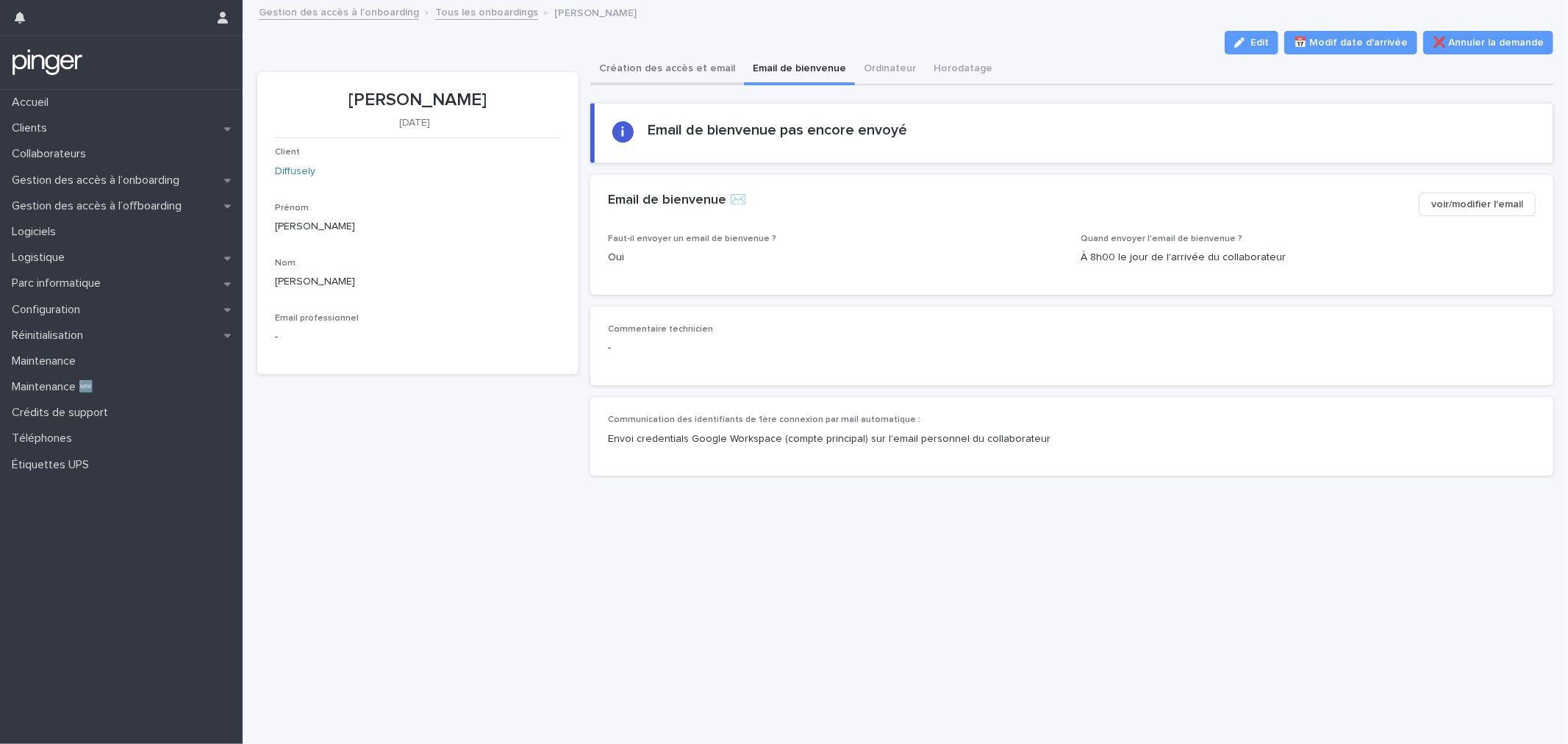
click at [652, 72] on button "Création des accès et email" at bounding box center [667, 69] width 153 height 31
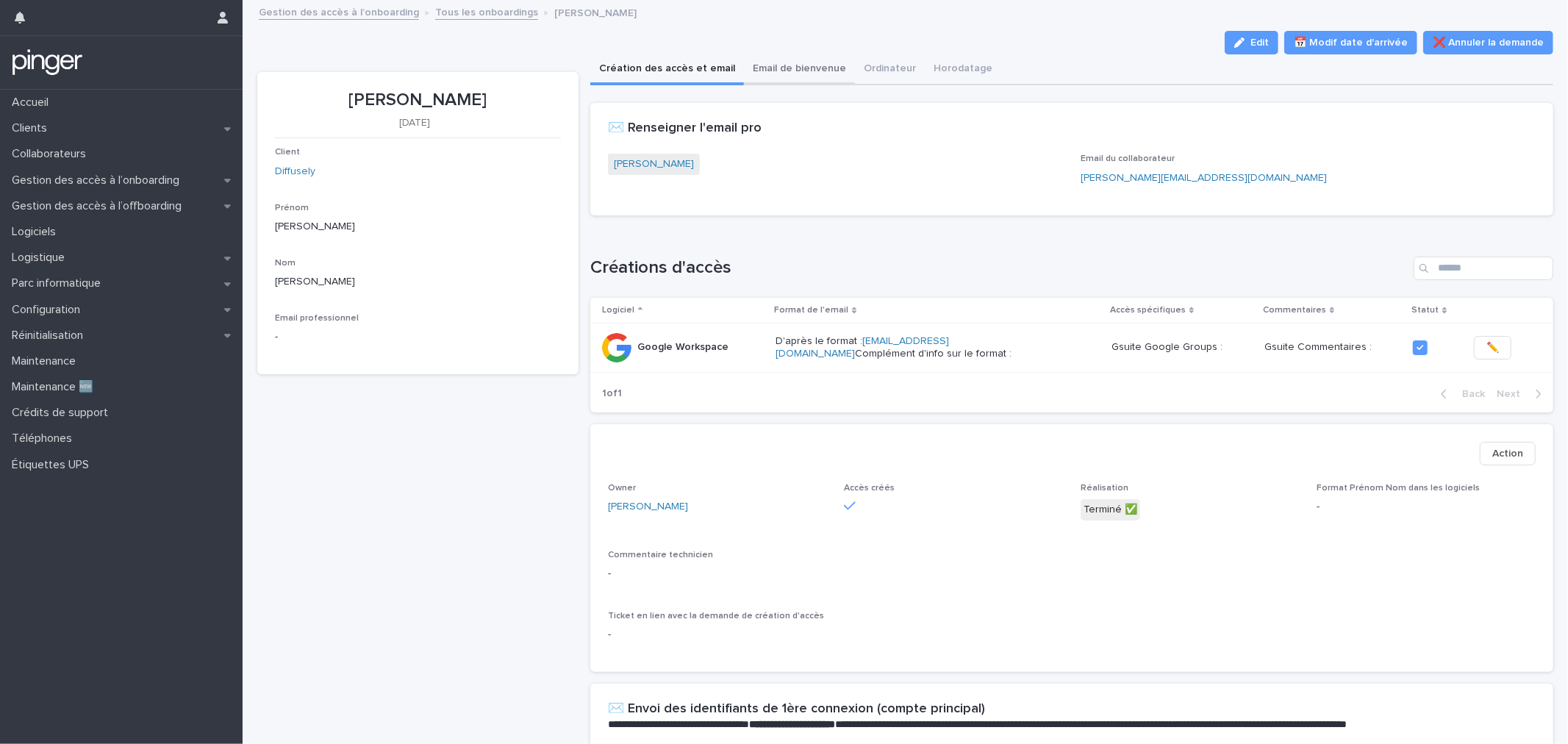
click at [798, 78] on button "Email de bienvenue" at bounding box center [799, 69] width 111 height 31
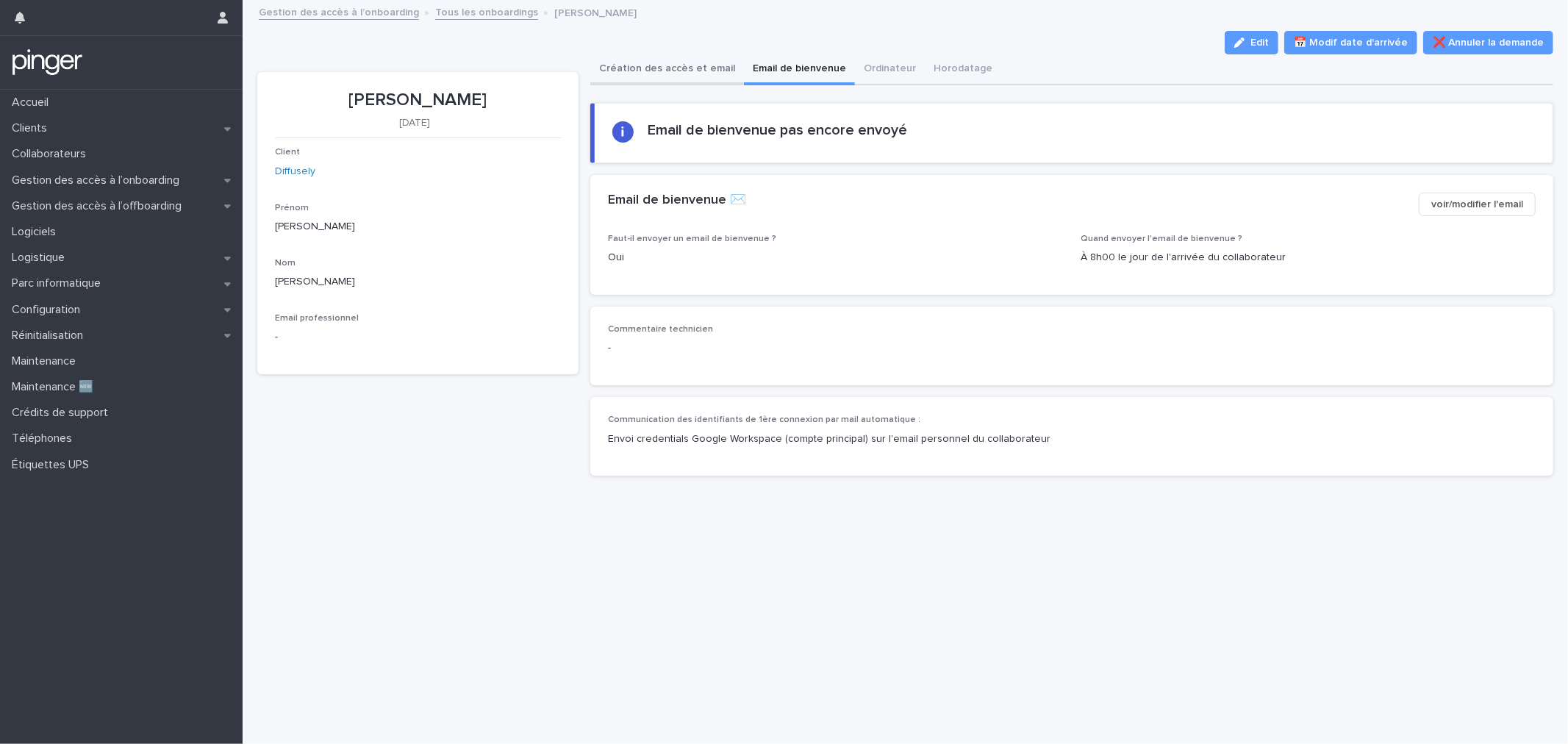
click at [646, 75] on button "Création des accès et email" at bounding box center [667, 69] width 153 height 31
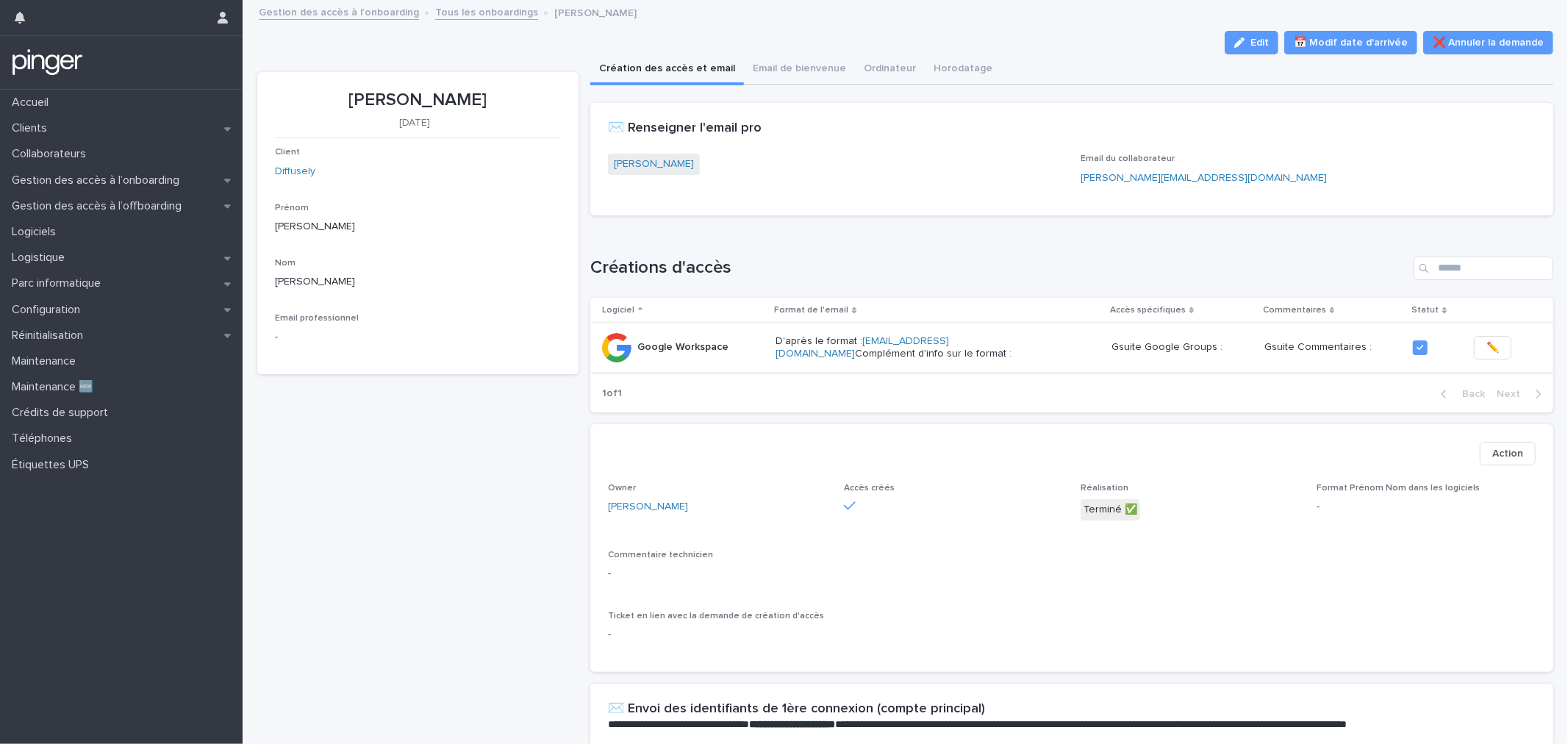
click at [1487, 347] on span "✏️" at bounding box center [1493, 347] width 13 height 14
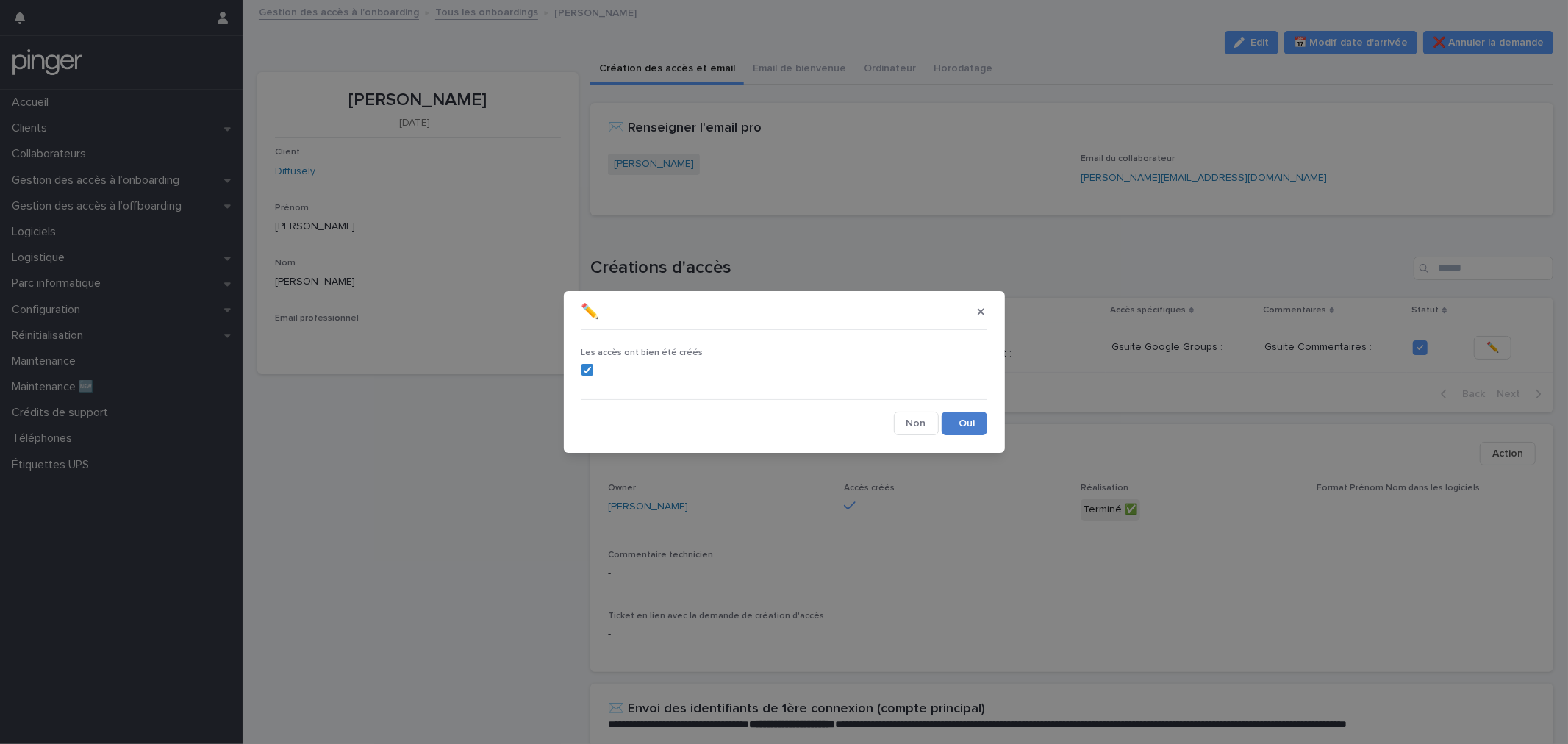
click at [947, 423] on button "Save" at bounding box center [965, 424] width 46 height 24
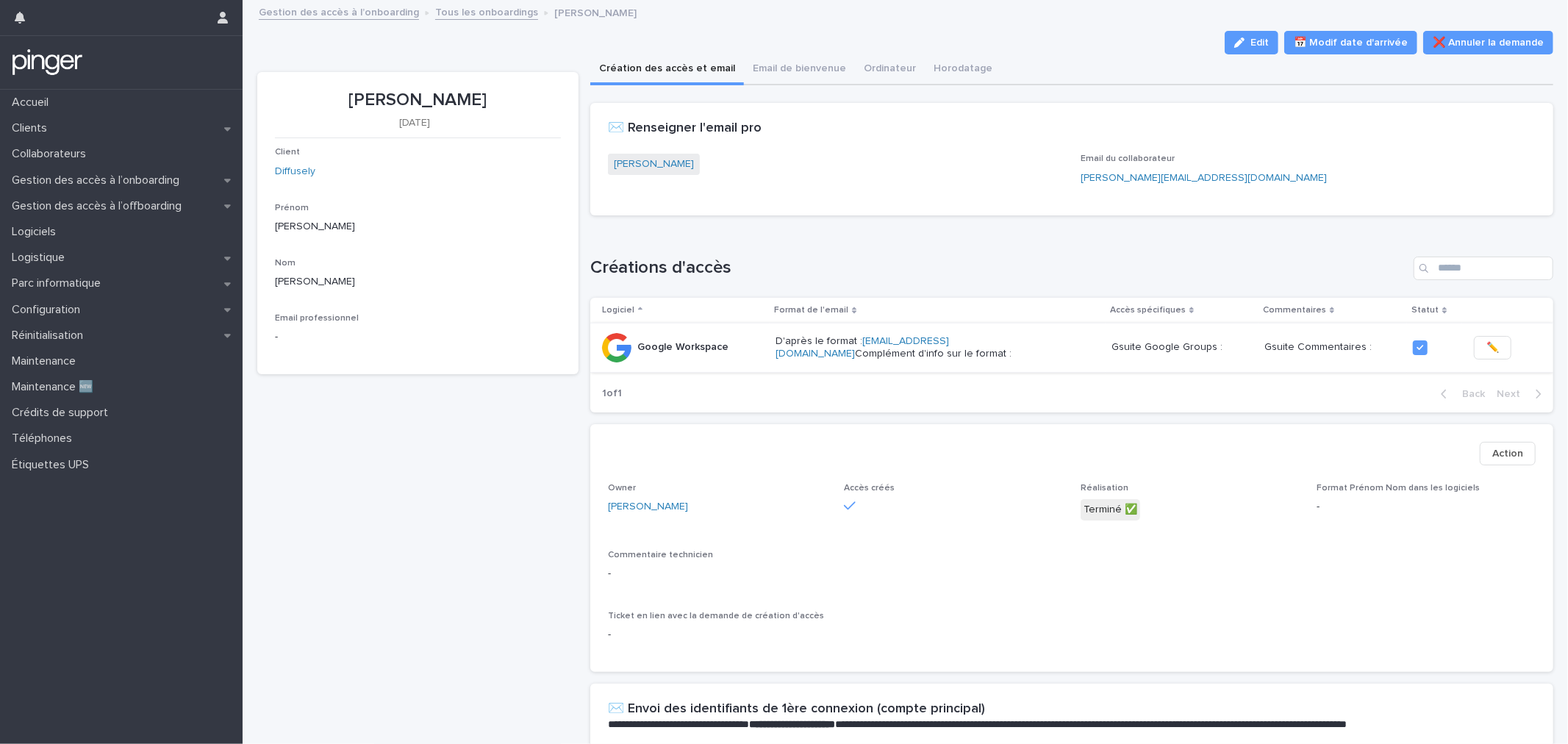
click at [1474, 343] on button "✏️" at bounding box center [1493, 347] width 37 height 24
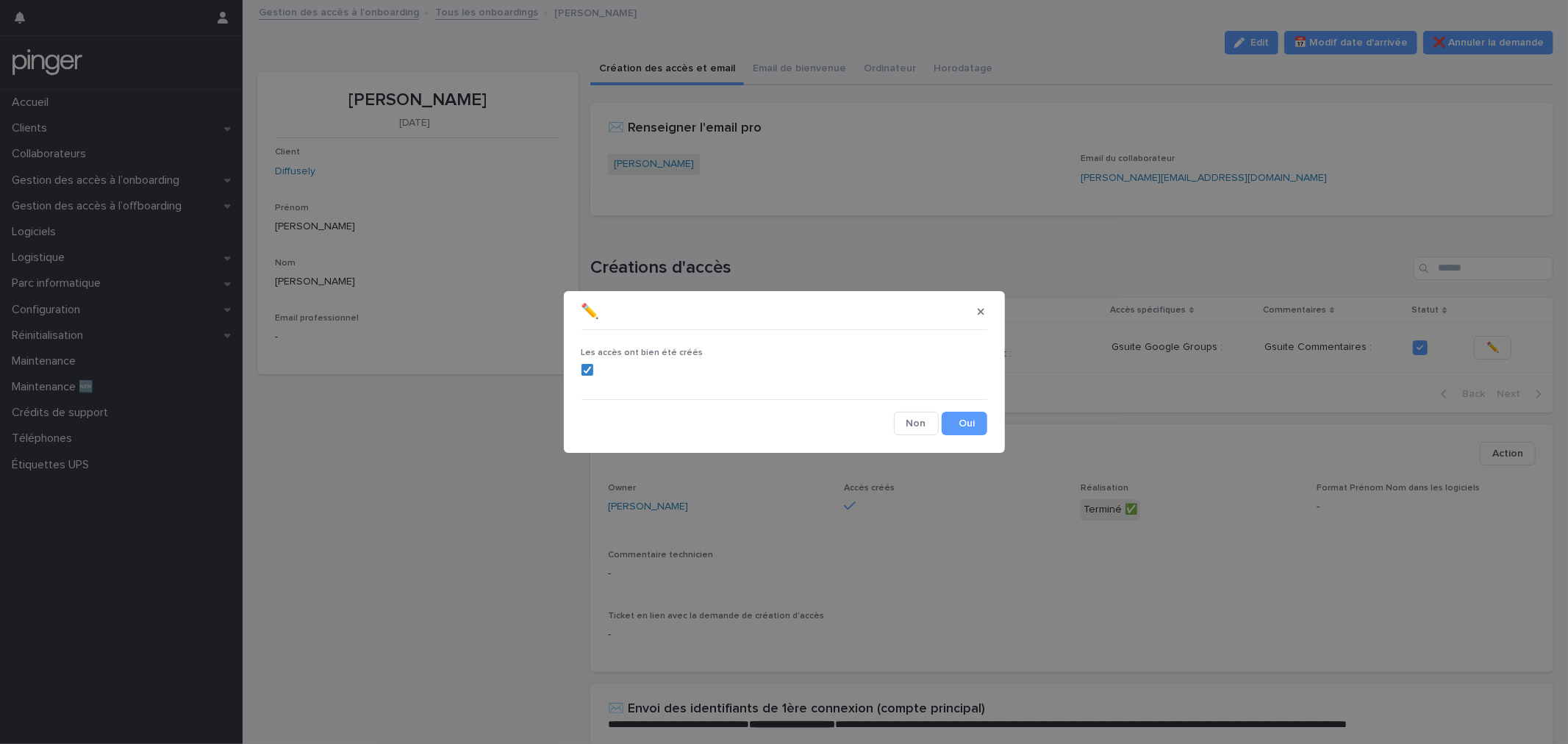
click at [708, 373] on label at bounding box center [784, 369] width 406 height 12
click at [954, 414] on button "Save" at bounding box center [965, 424] width 46 height 24
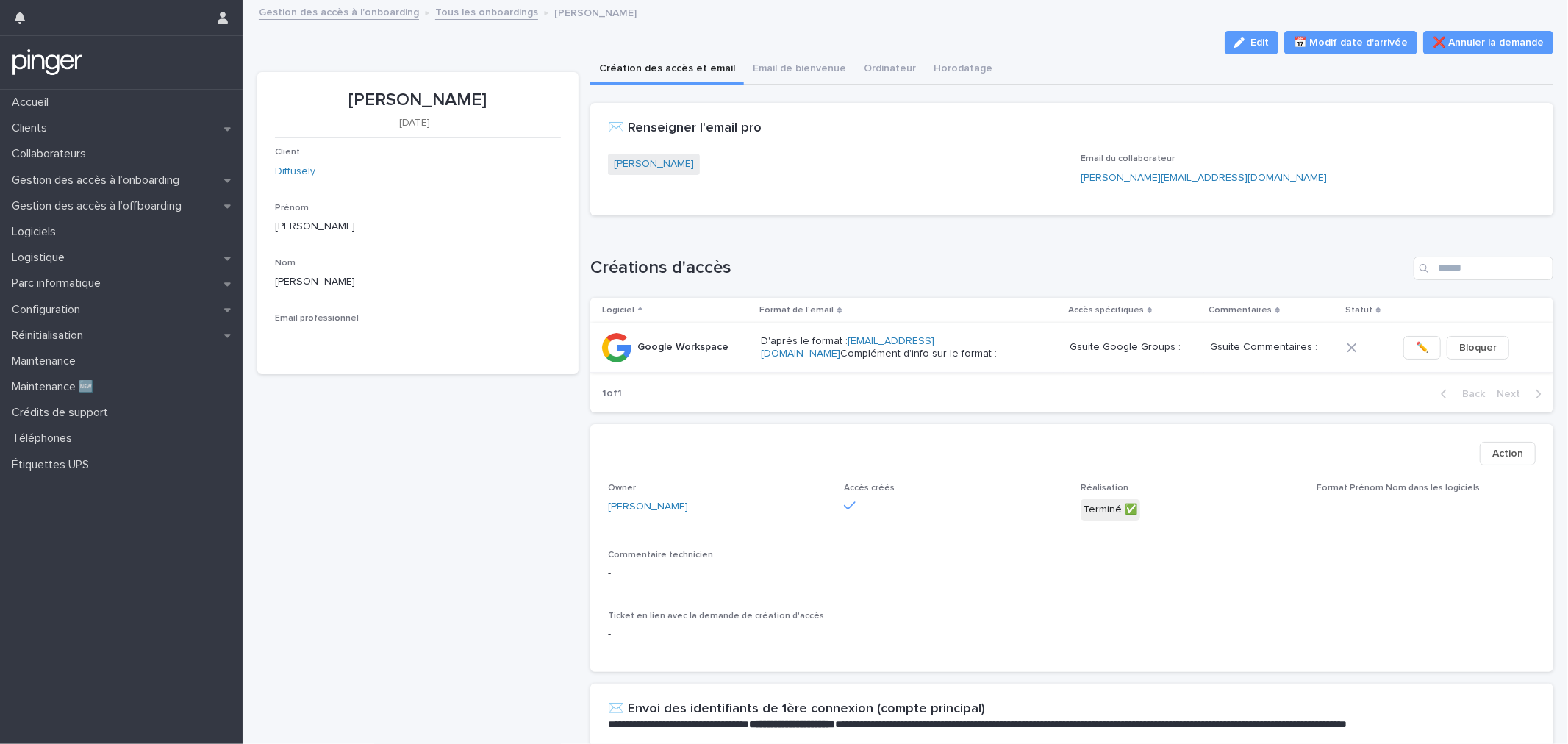
click at [1416, 347] on span "✏️" at bounding box center [1422, 347] width 13 height 14
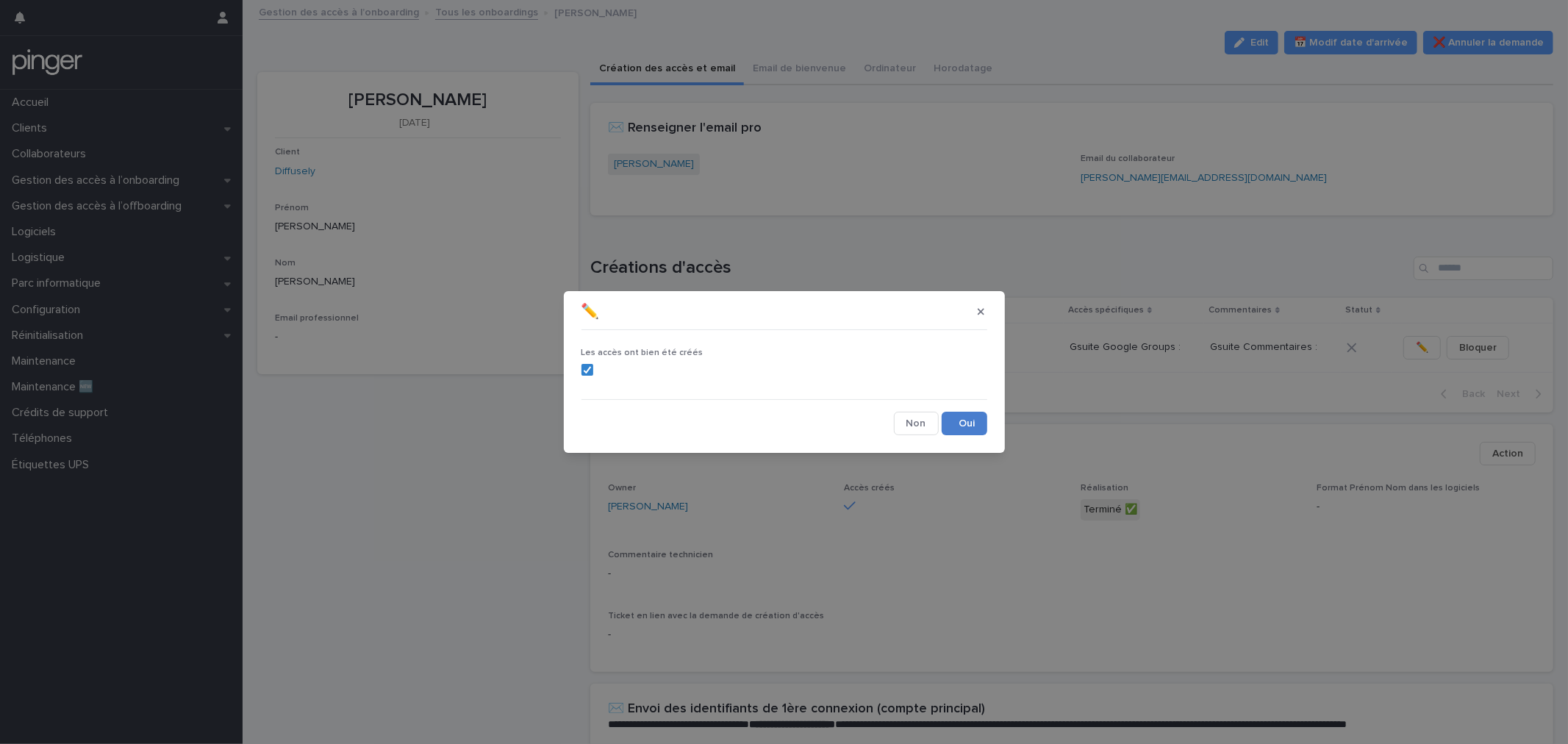
click at [961, 418] on button "Save" at bounding box center [965, 424] width 46 height 24
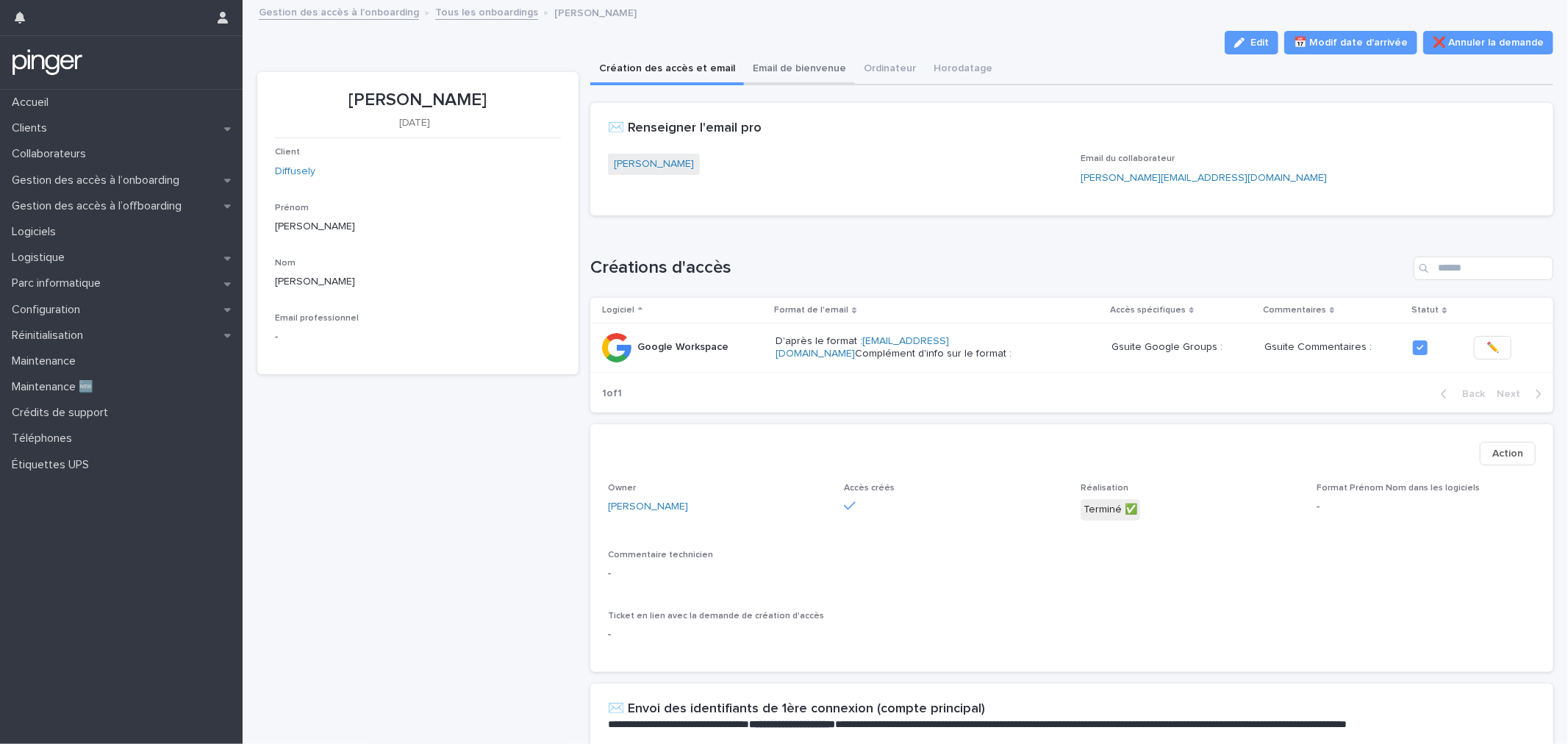
click at [785, 75] on button "Email de bienvenue" at bounding box center [799, 69] width 111 height 31
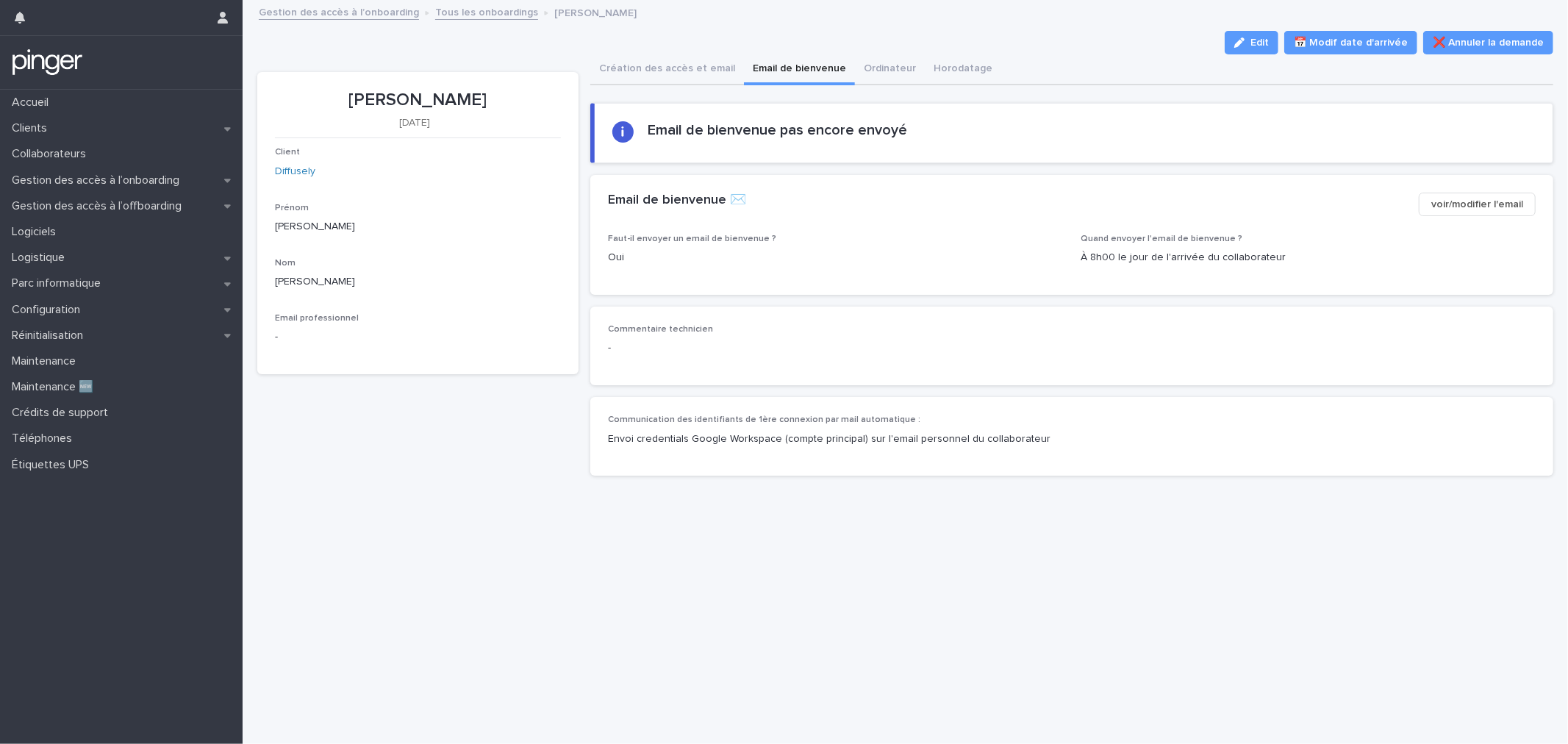
click at [825, 313] on div "Commentaire technicien -" at bounding box center [1072, 346] width 963 height 79
drag, startPoint x: 278, startPoint y: 329, endPoint x: 281, endPoint y: 336, distance: 7.6
click at [281, 336] on div "-" at bounding box center [417, 337] width 286 height 15
click at [676, 64] on button "Création des accès et email" at bounding box center [667, 69] width 153 height 31
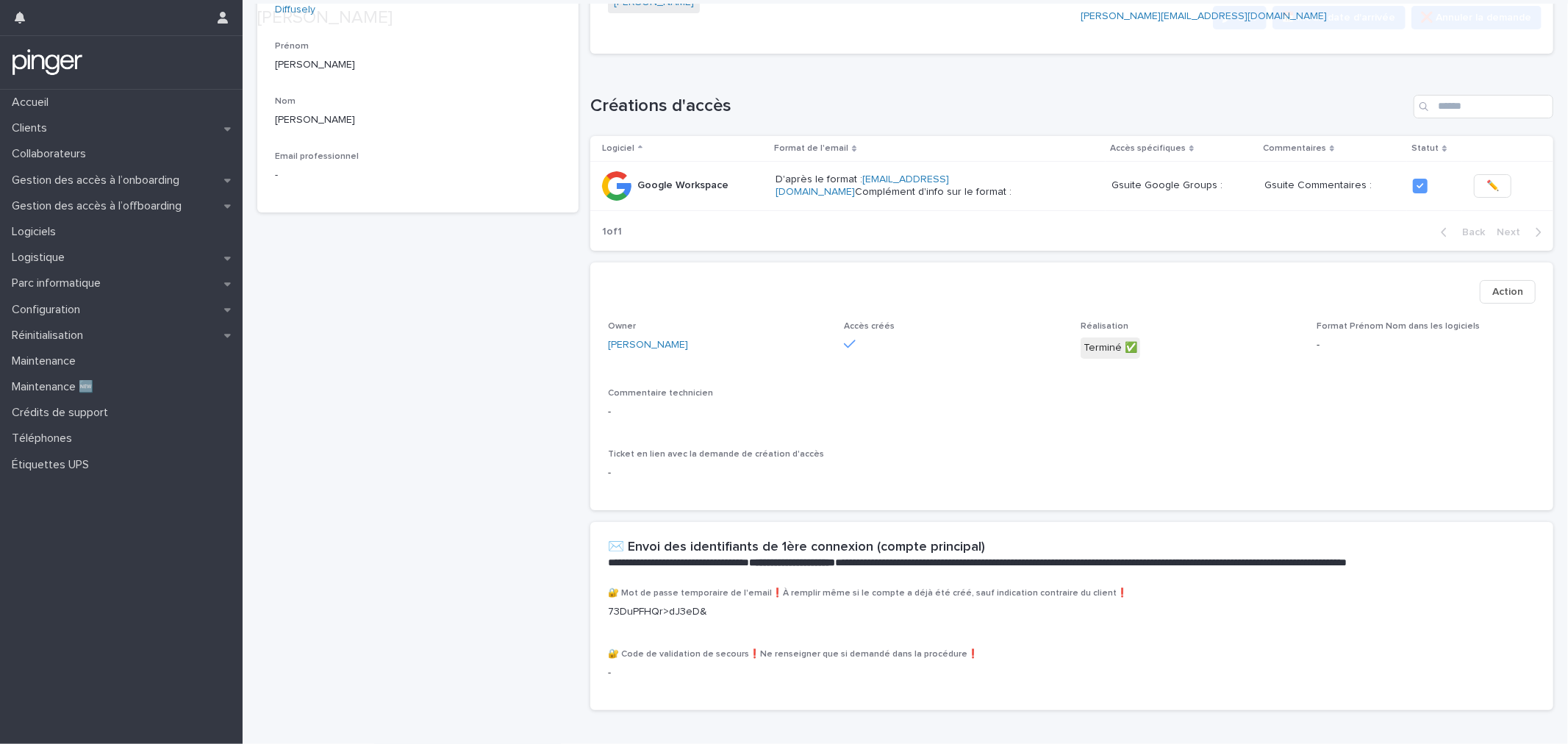
scroll to position [164, 0]
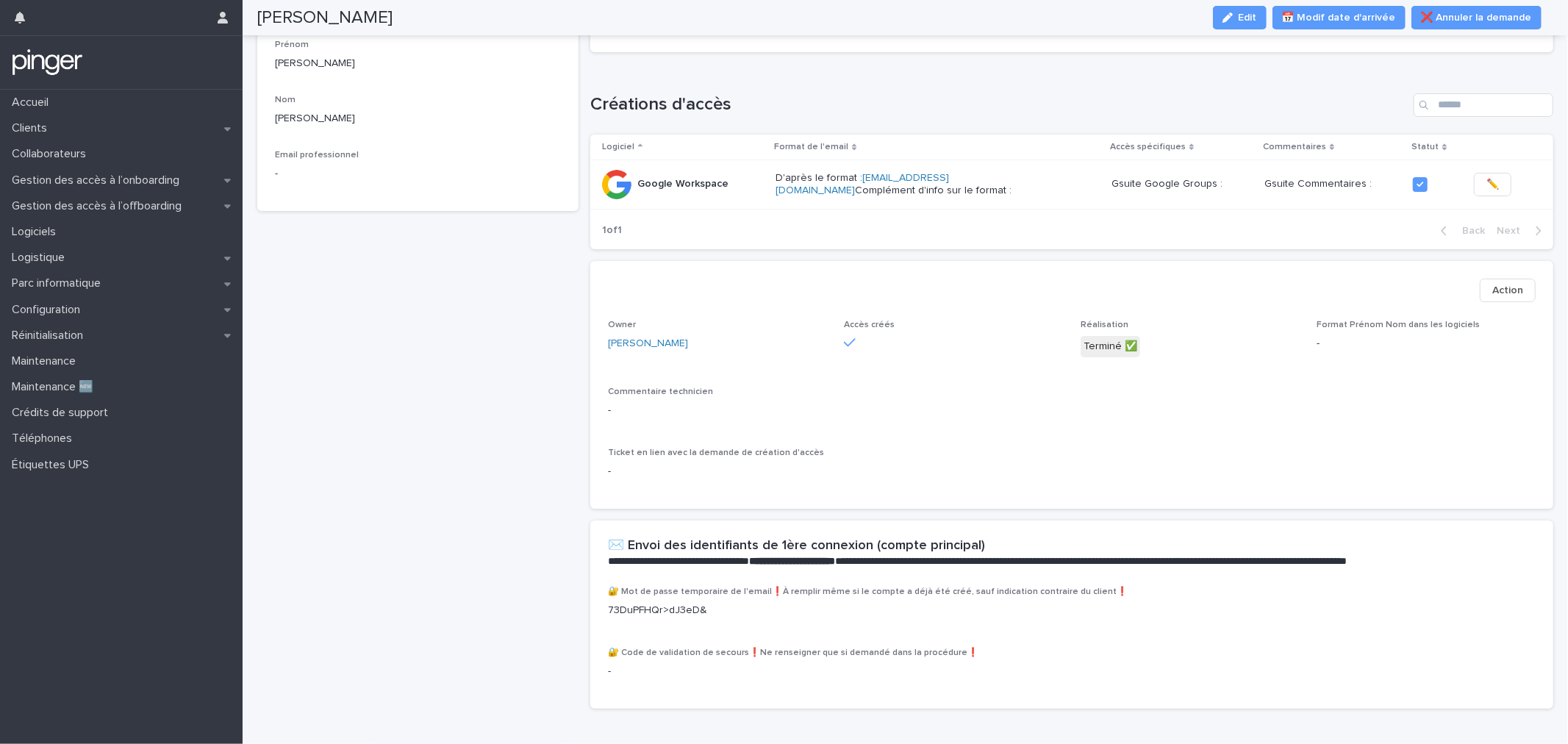
click at [728, 604] on p "73DuPFHQr>dJ3eD&" at bounding box center [1071, 610] width 928 height 15
click at [726, 602] on p "73DuPFHQr>dJ3eD&" at bounding box center [1071, 610] width 928 height 15
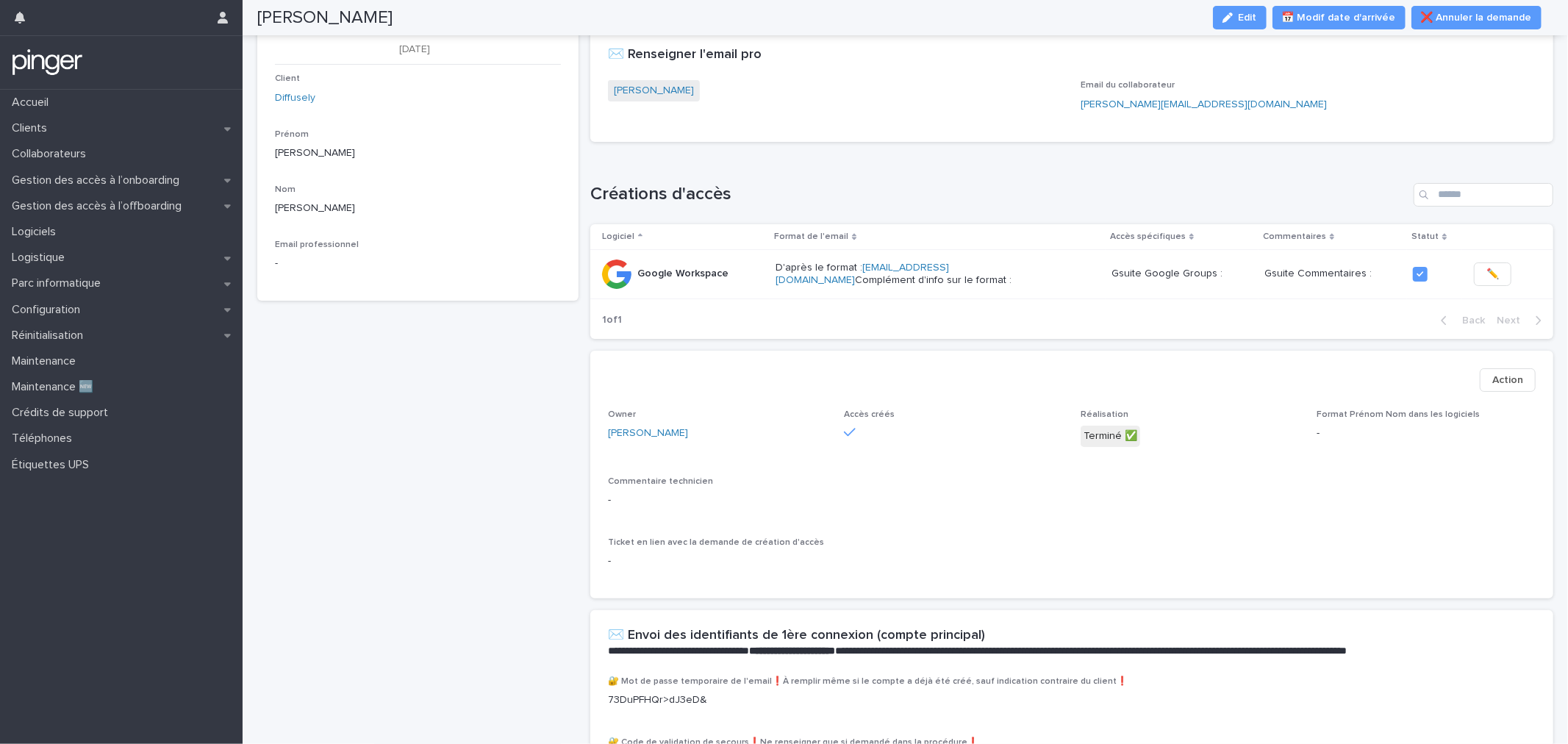
scroll to position [0, 0]
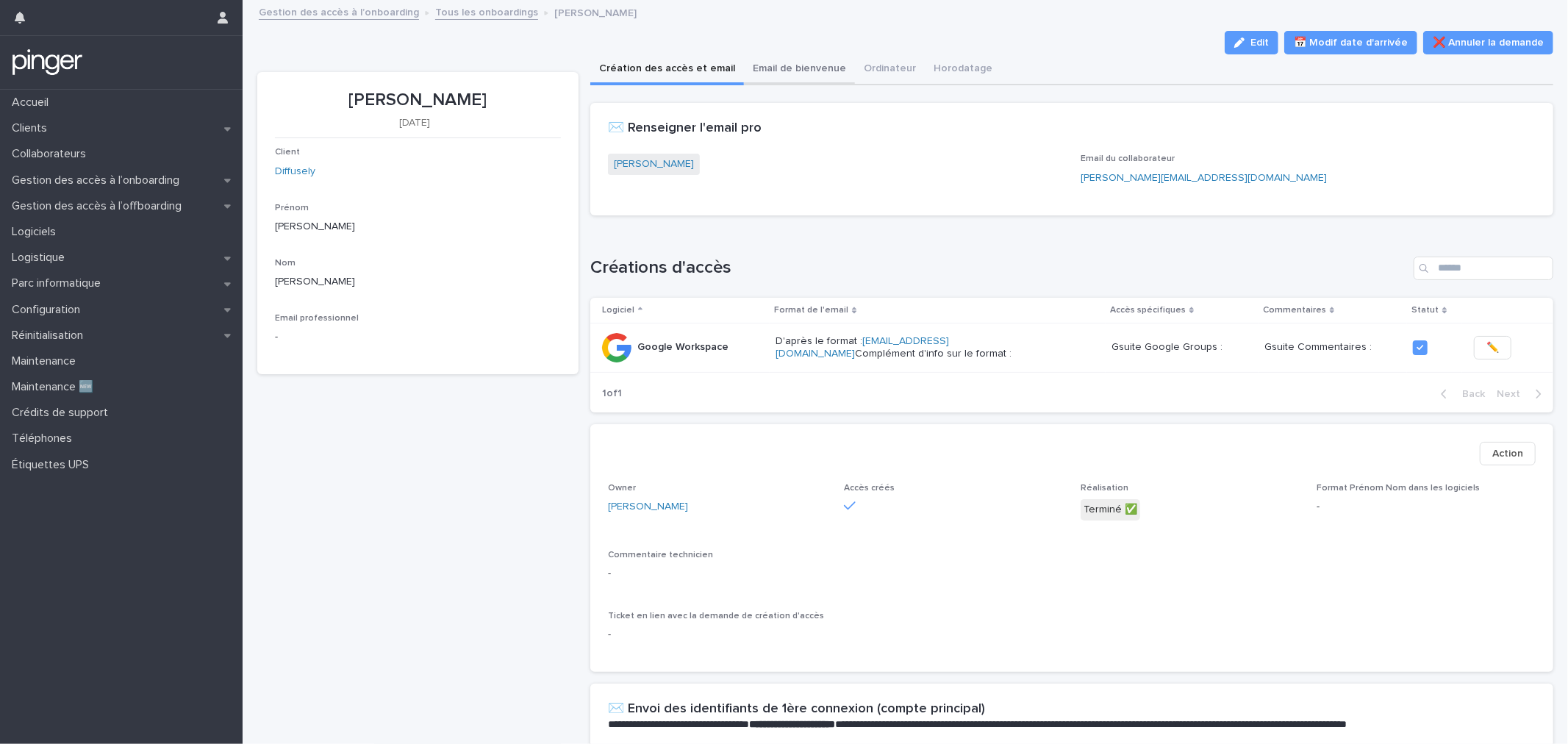
click at [783, 79] on button "Email de bienvenue" at bounding box center [799, 69] width 111 height 31
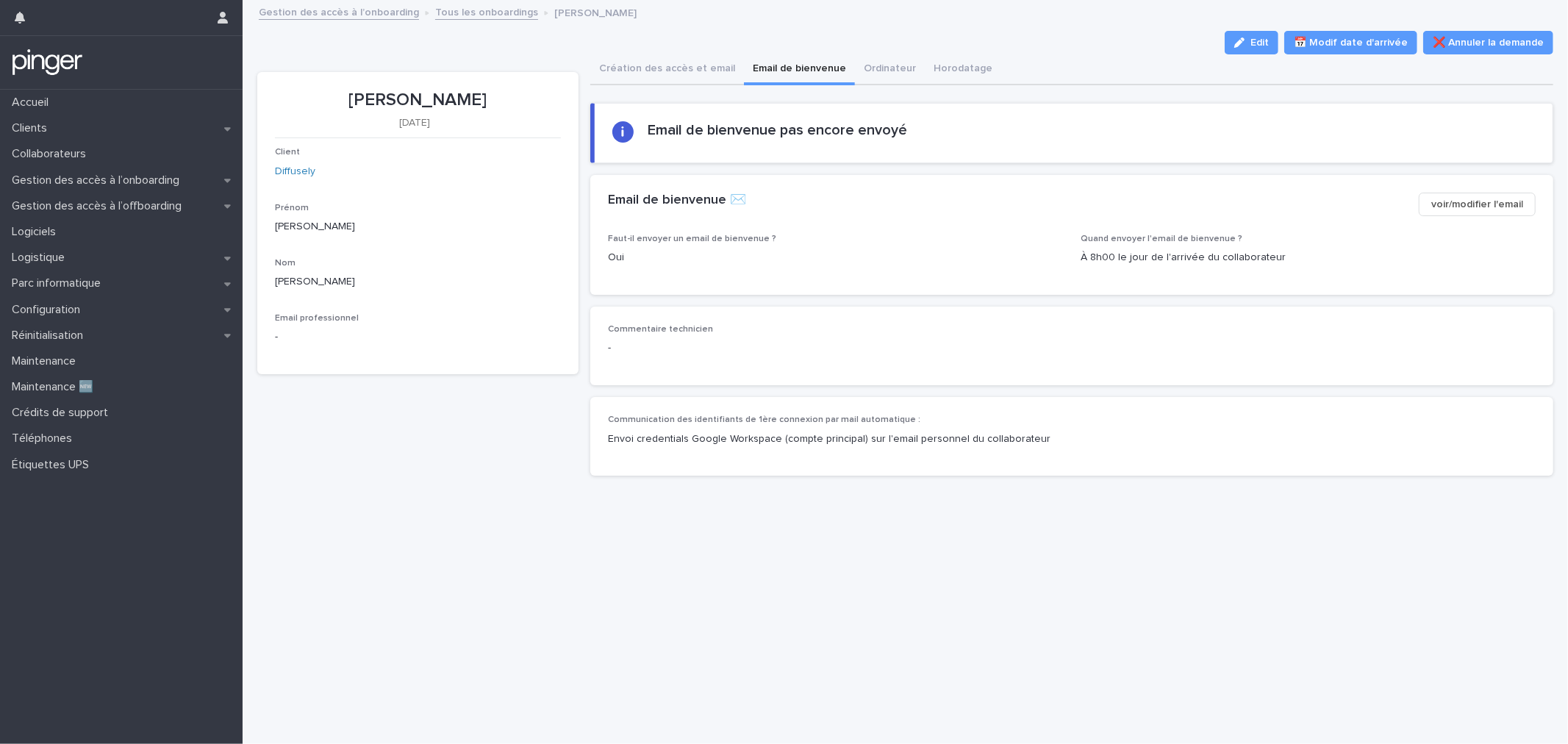
click at [422, 99] on p "[PERSON_NAME]" at bounding box center [417, 100] width 286 height 21
copy p "[PERSON_NAME]"
drag, startPoint x: 624, startPoint y: 64, endPoint x: 641, endPoint y: 75, distance: 20.2
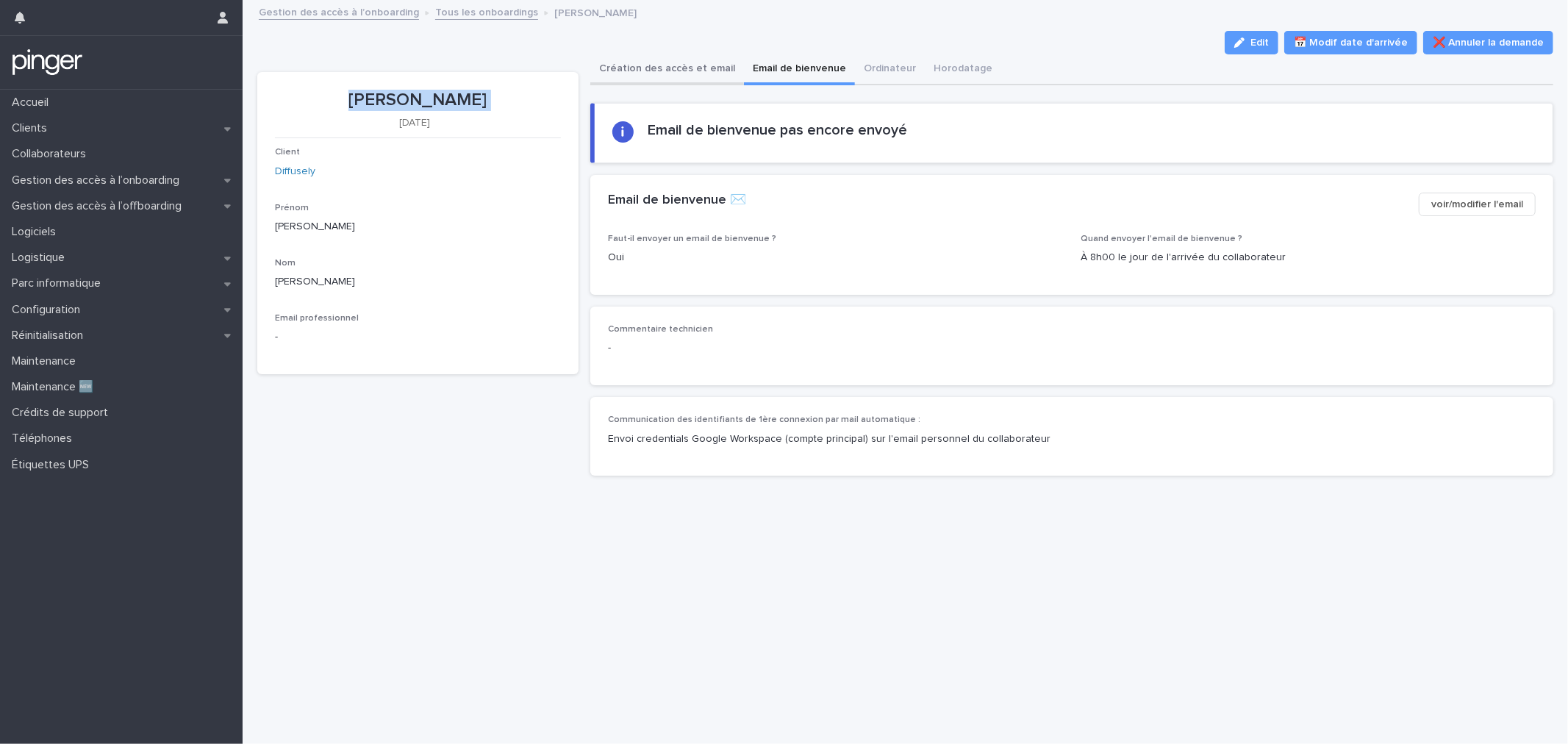
click at [624, 64] on button "Création des accès et email" at bounding box center [667, 69] width 153 height 31
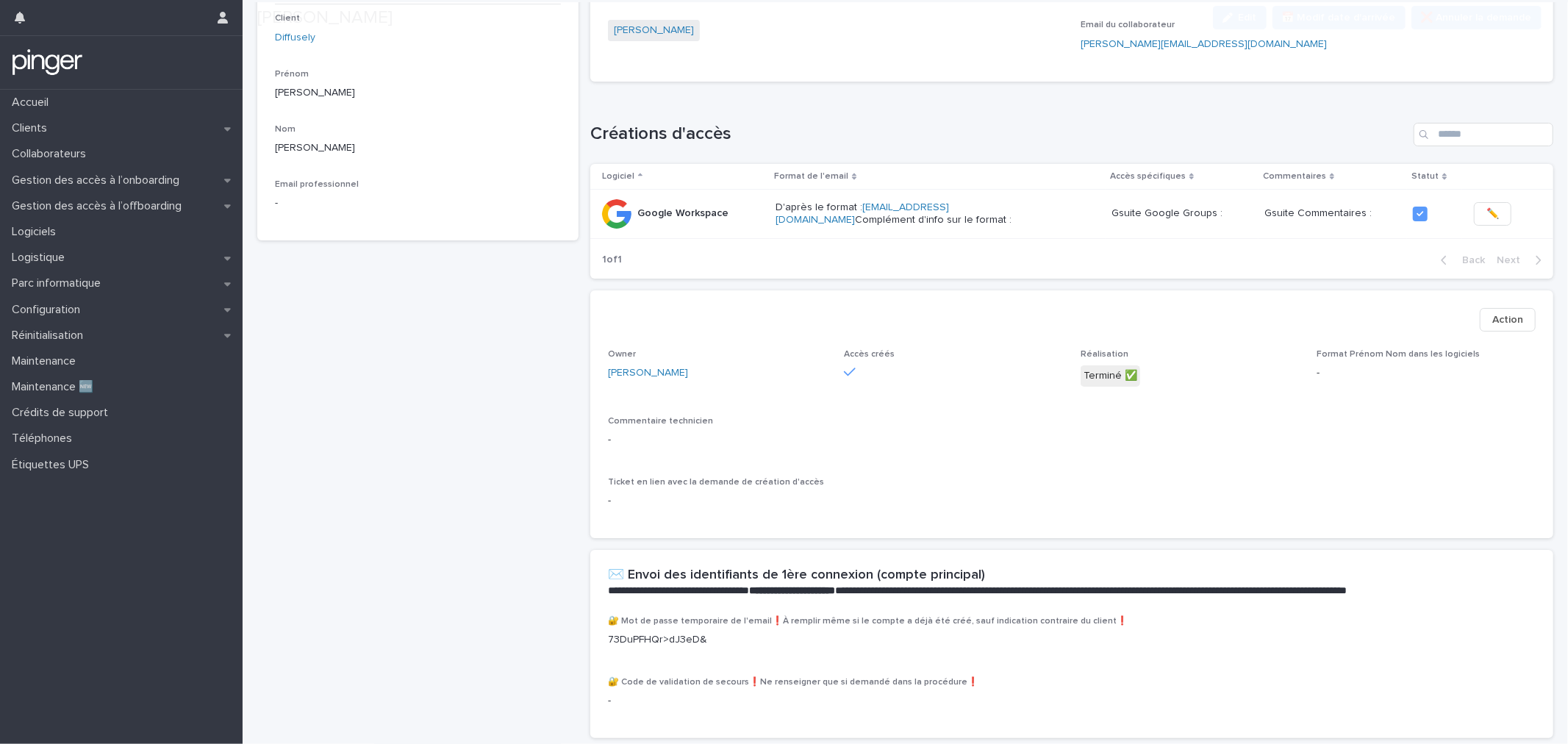
scroll to position [224, 0]
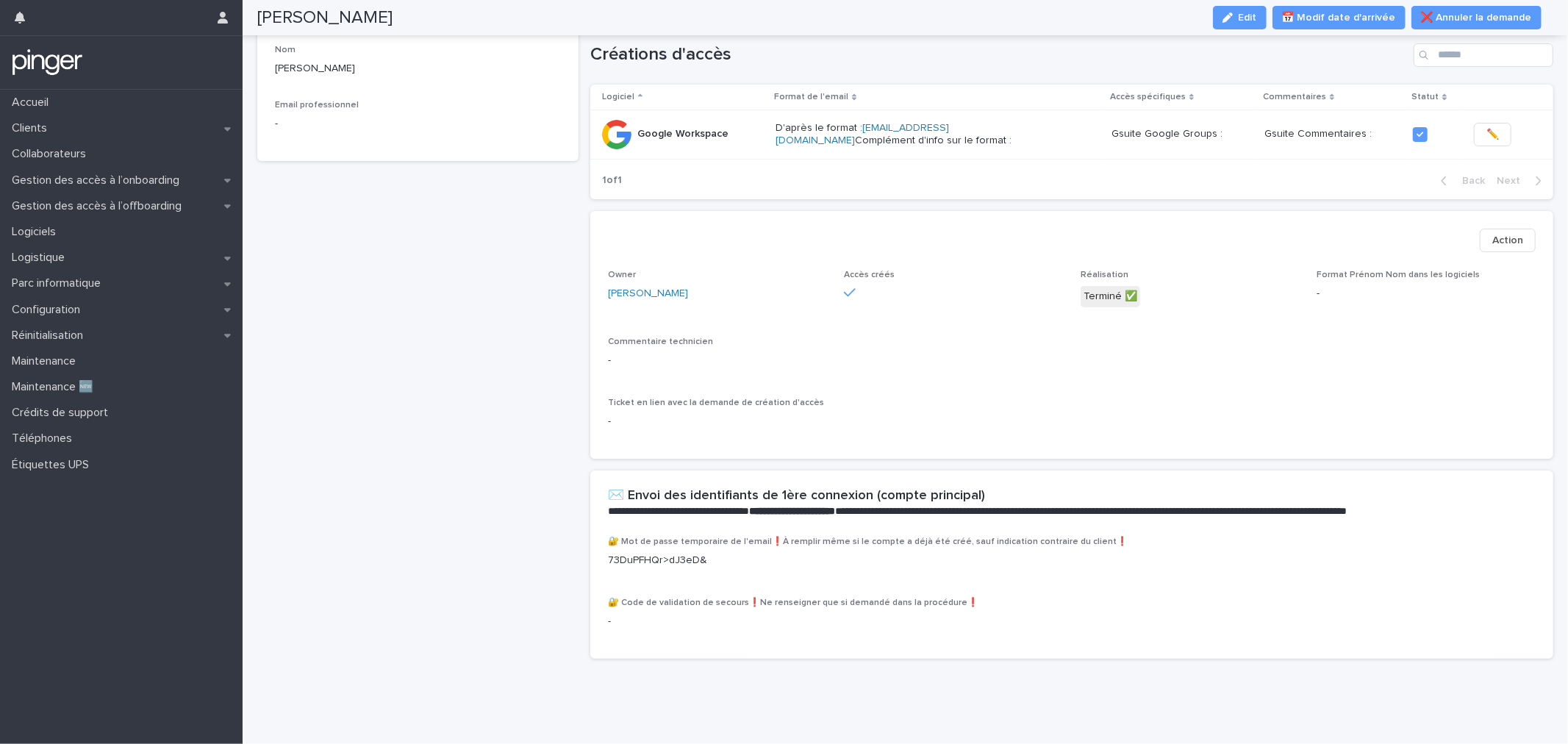
click at [691, 552] on p "73DuPFHQr>dJ3eD&" at bounding box center [1071, 560] width 928 height 15
copy p "73DuPFHQr>dJ3eD&"
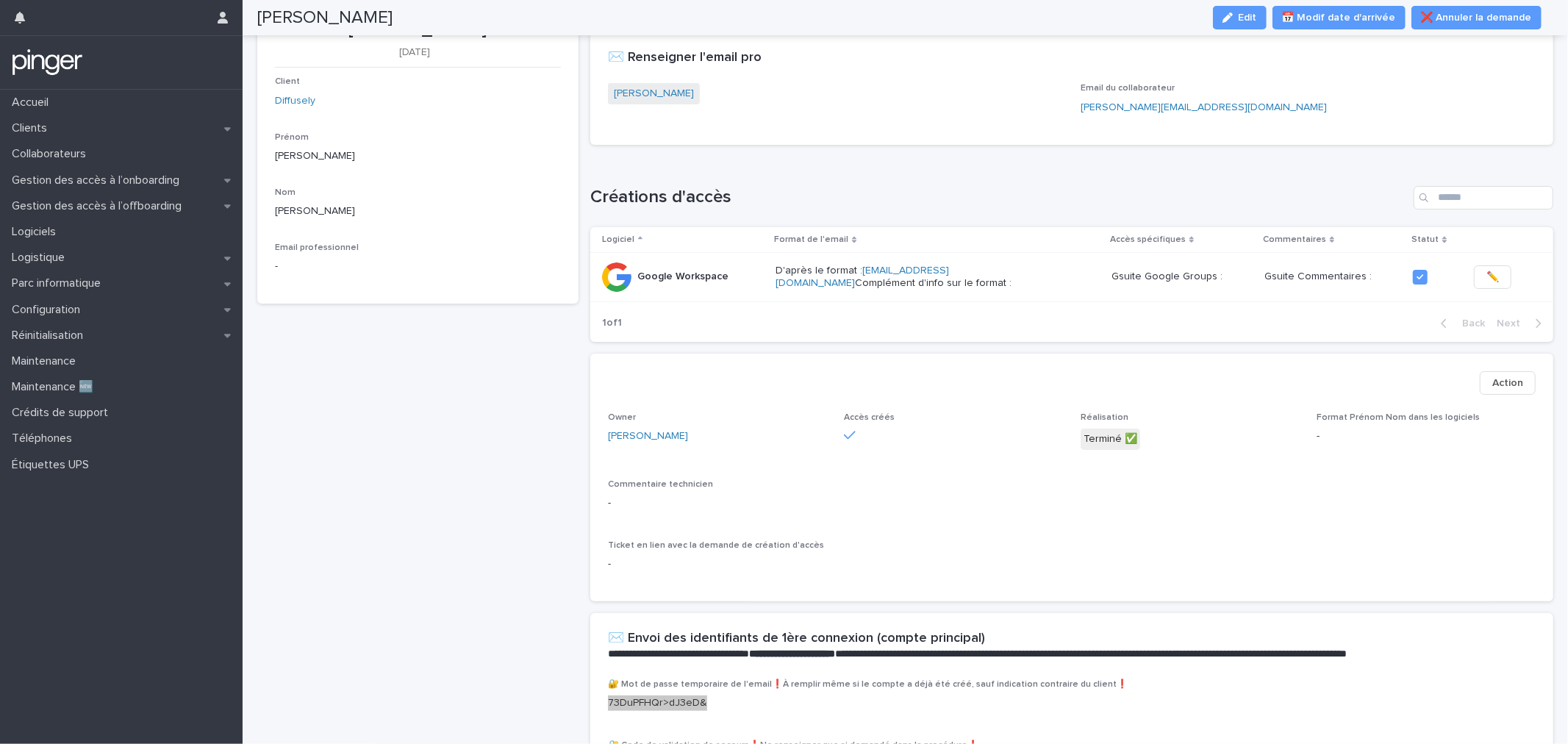
scroll to position [0, 0]
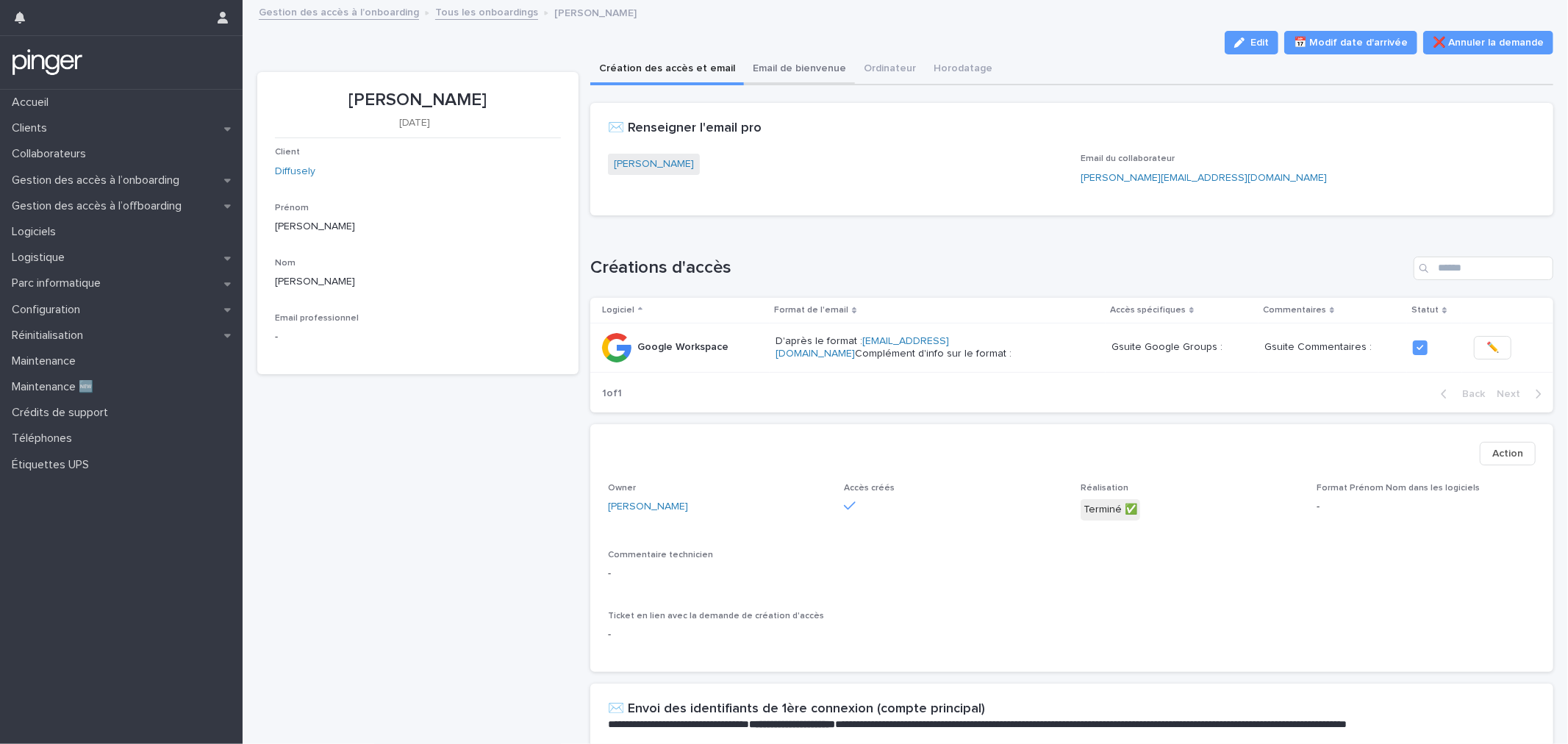
click at [813, 81] on button "Email de bienvenue" at bounding box center [799, 69] width 111 height 31
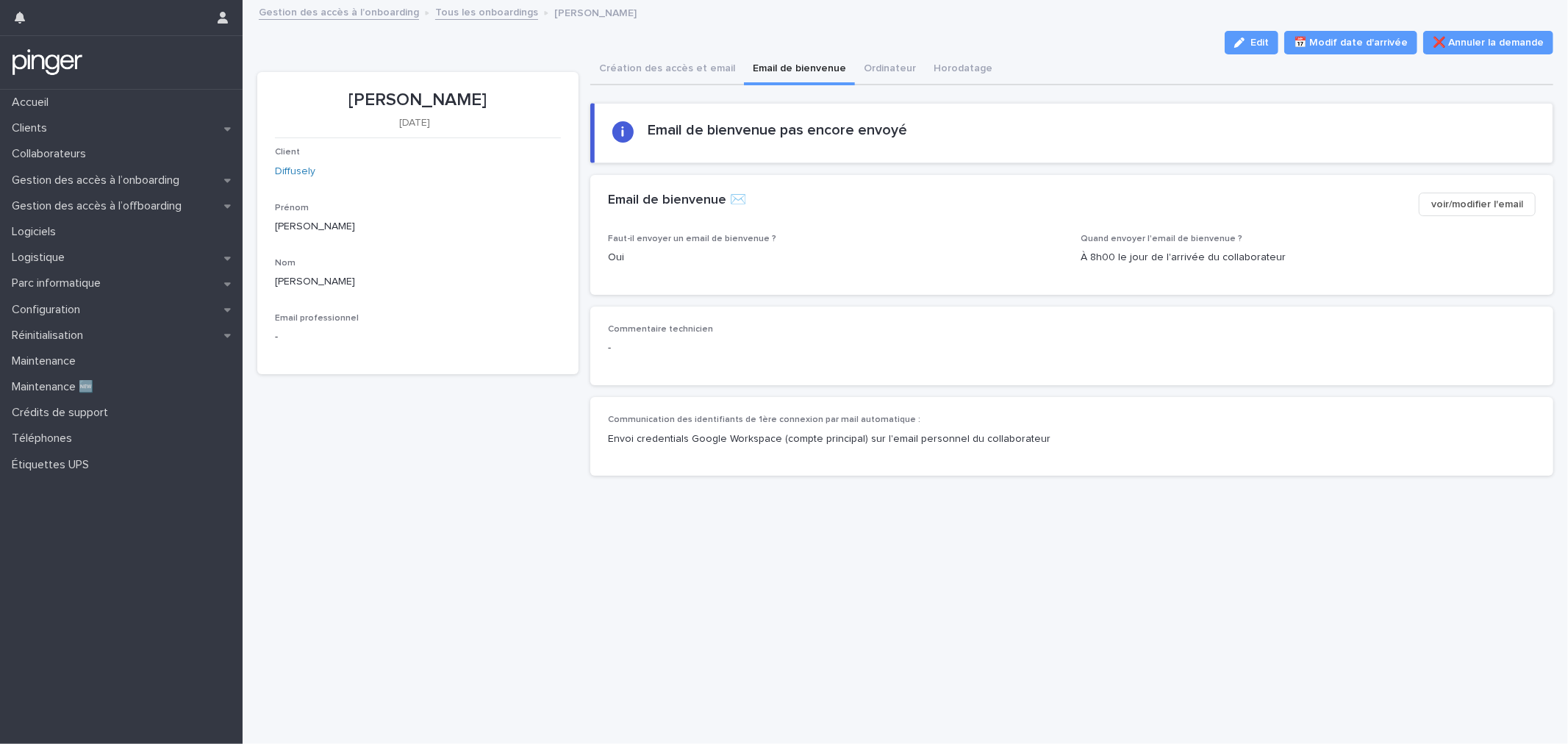
click at [1482, 193] on button "voir/modifier l'email" at bounding box center [1477, 204] width 117 height 24
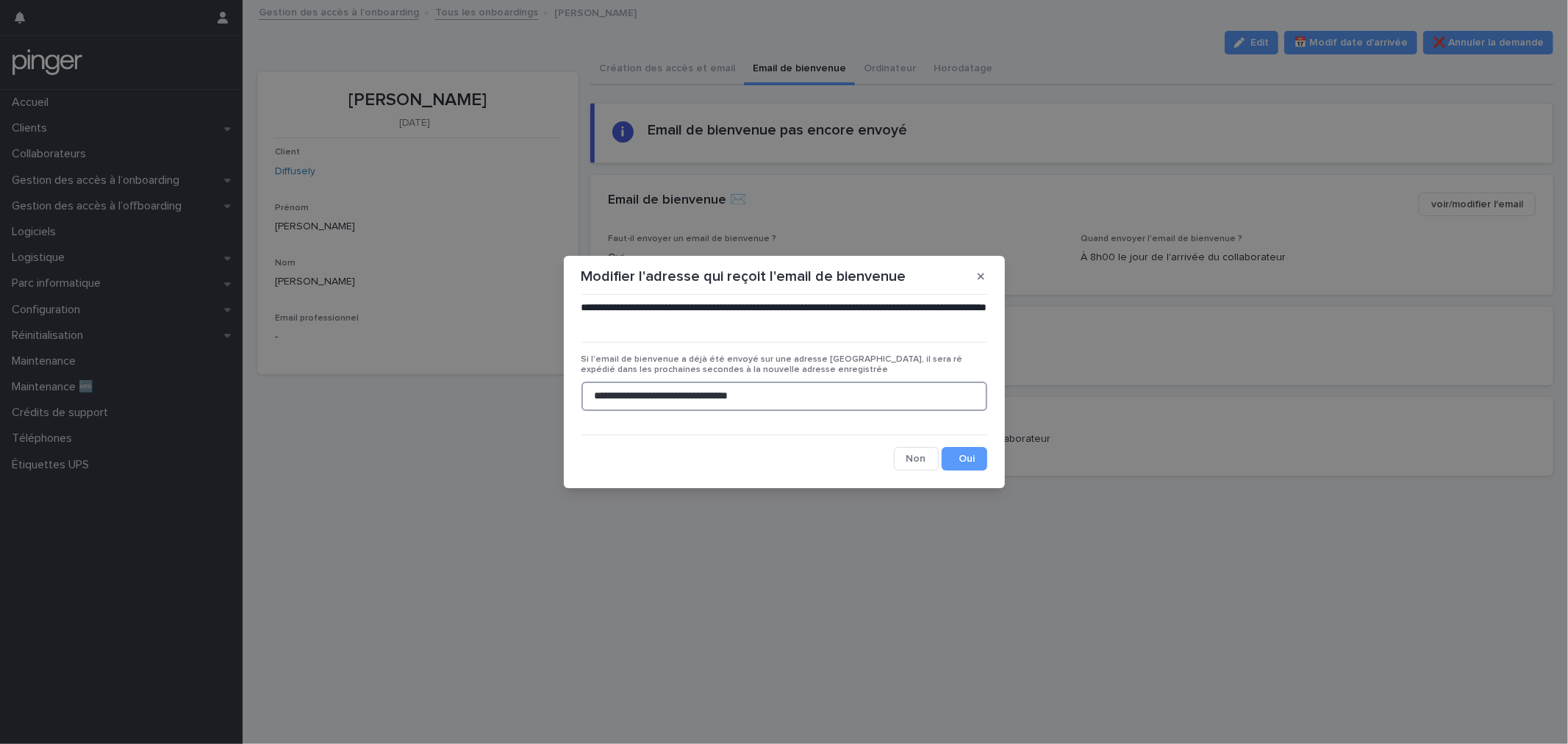
click at [870, 397] on input "**********" at bounding box center [784, 396] width 406 height 30
click at [981, 275] on icon "button" at bounding box center [981, 277] width 7 height 7
